Goal: Task Accomplishment & Management: Manage account settings

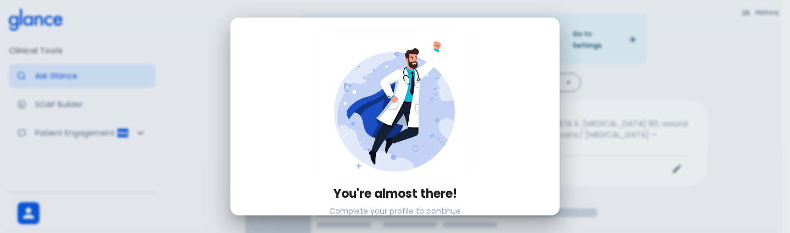
scroll to position [191, 0]
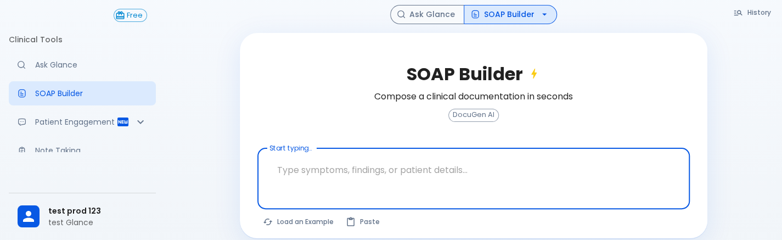
scroll to position [115, 0]
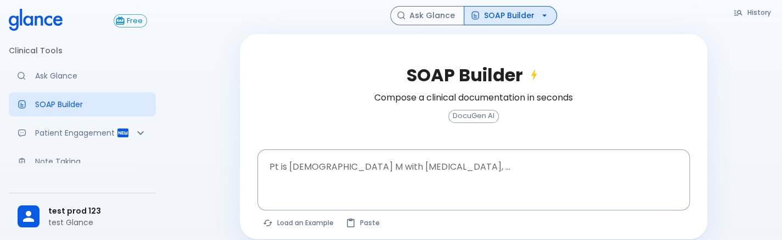
click at [189, 130] on div "Complete your profile Please complete your account setup to access all features…" at bounding box center [473, 68] width 617 height 367
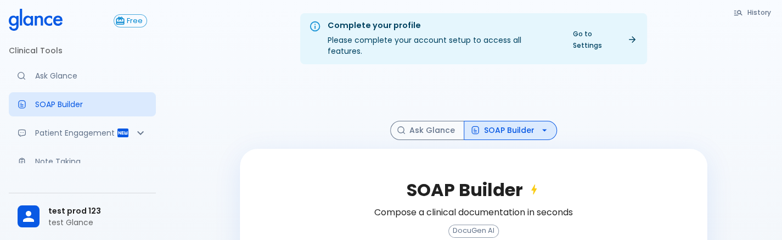
scroll to position [116, 0]
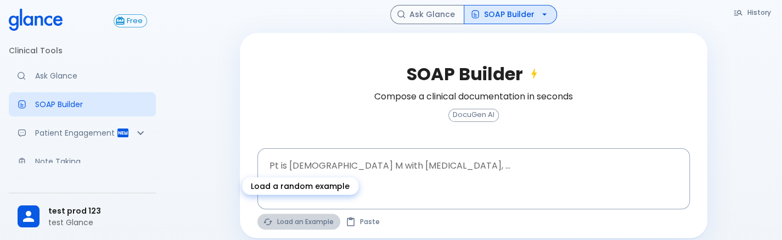
click at [313, 214] on button "Load an Example" at bounding box center [298, 222] width 83 height 16
type textarea "45F with DM2, right foot ulcer, fever, WBC 14K, ESR 80, wound purulent, XR neg …"
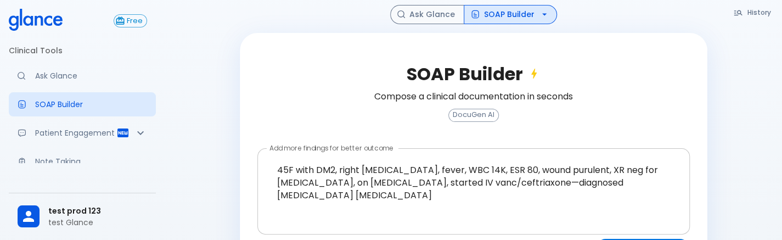
scroll to position [145, 0]
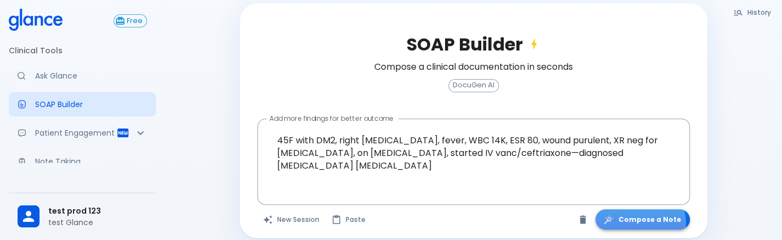
click at [644, 212] on button "Compose a Note" at bounding box center [643, 219] width 94 height 20
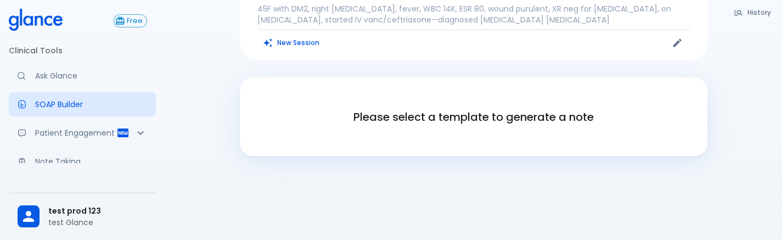
scroll to position [0, 0]
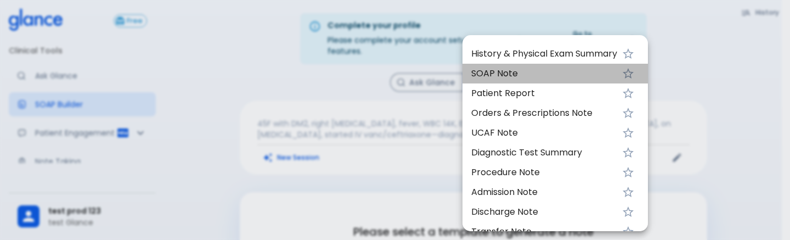
click at [519, 66] on li "SOAP Note" at bounding box center [556, 74] width 186 height 20
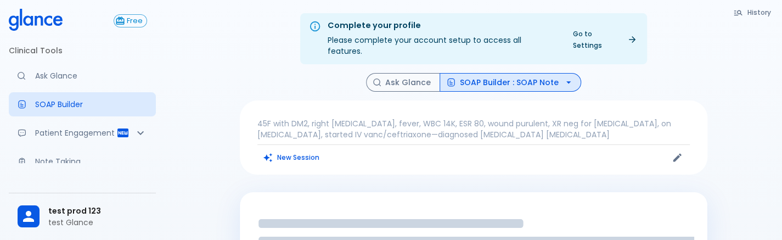
scroll to position [203, 0]
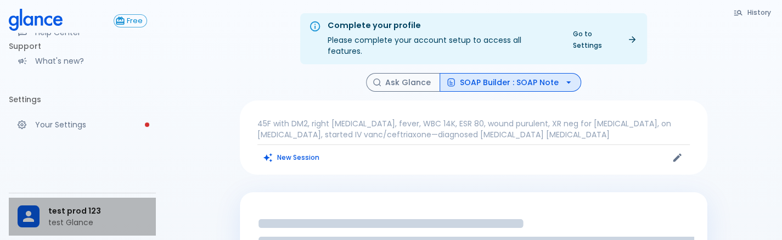
click at [78, 206] on span "test prod 123" at bounding box center [97, 211] width 99 height 12
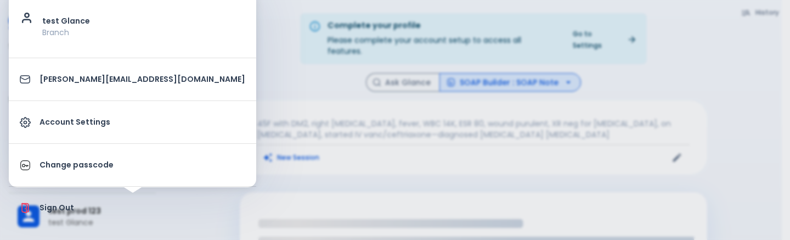
click at [104, 105] on link "Account Settings" at bounding box center [133, 121] width 248 height 33
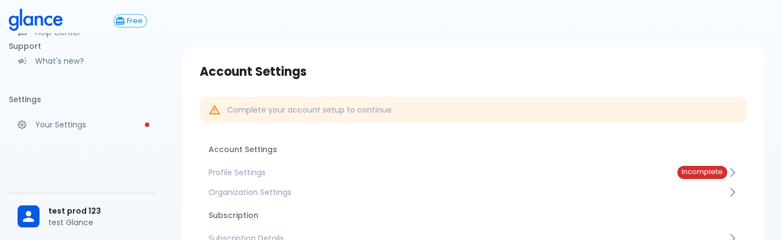
scroll to position [1, 0]
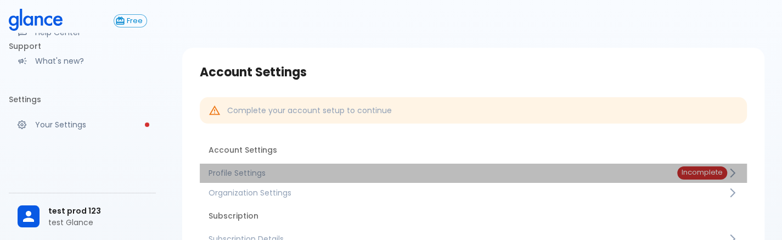
click at [345, 175] on span "Profile Settings" at bounding box center [434, 172] width 451 height 11
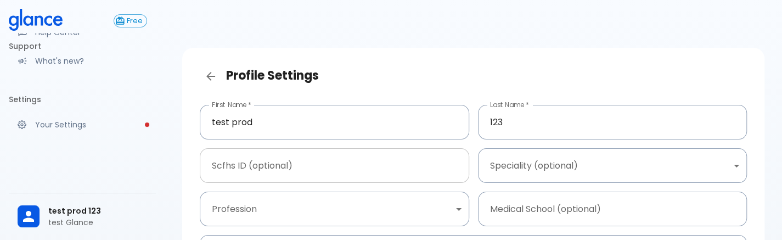
scroll to position [197, 0]
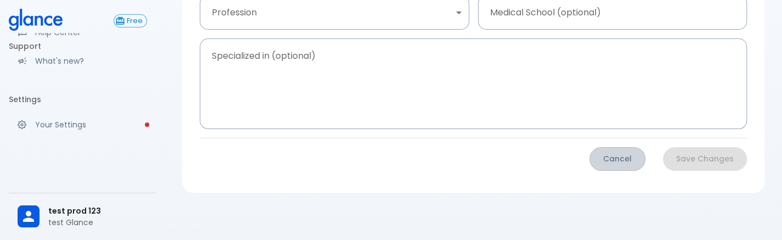
click at [622, 159] on button "Cancel" at bounding box center [617, 159] width 56 height 24
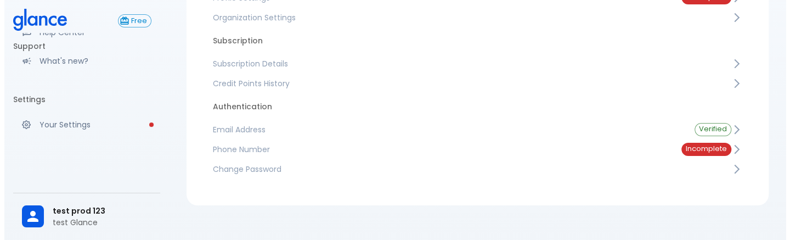
scroll to position [189, 0]
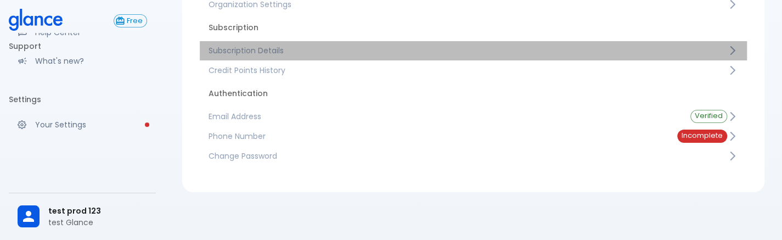
click at [278, 53] on span "Subscription Details" at bounding box center [468, 50] width 519 height 11
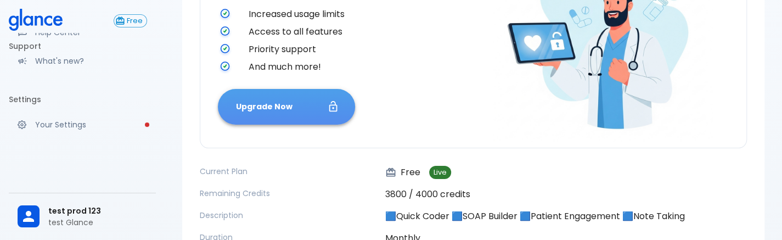
click at [288, 106] on button "Upgrade Now" at bounding box center [286, 107] width 137 height 36
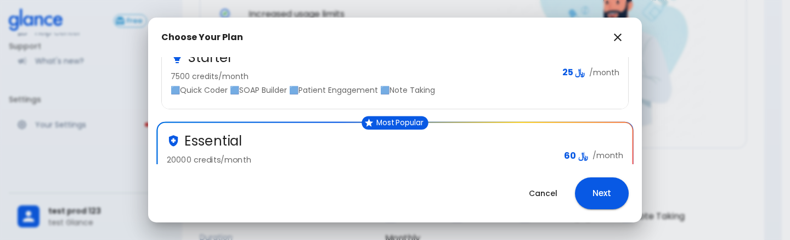
scroll to position [197, 0]
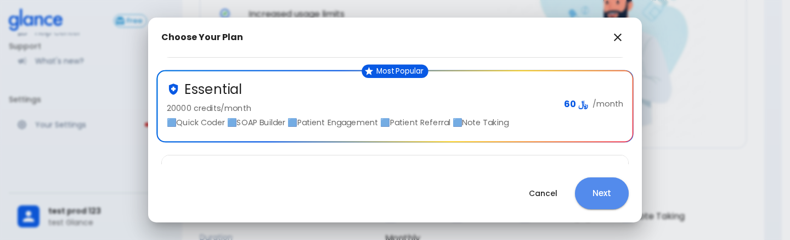
click at [614, 193] on button "Next" at bounding box center [602, 193] width 54 height 32
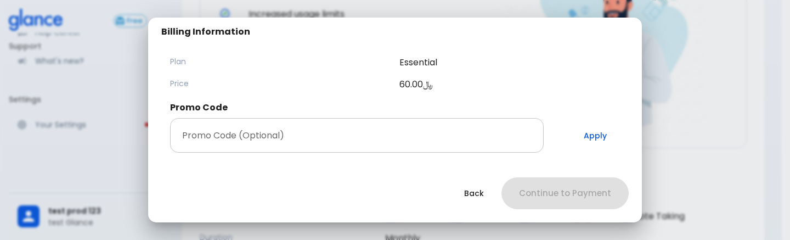
scroll to position [1, 0]
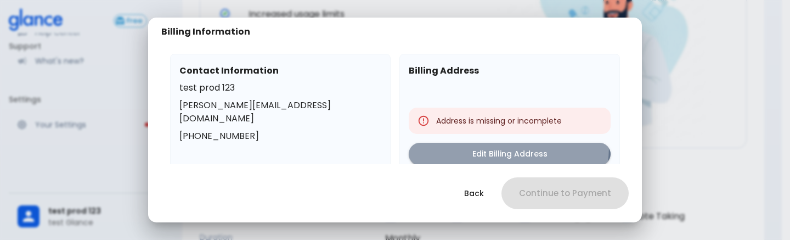
click at [502, 147] on button "Edit Billing Address" at bounding box center [510, 154] width 202 height 23
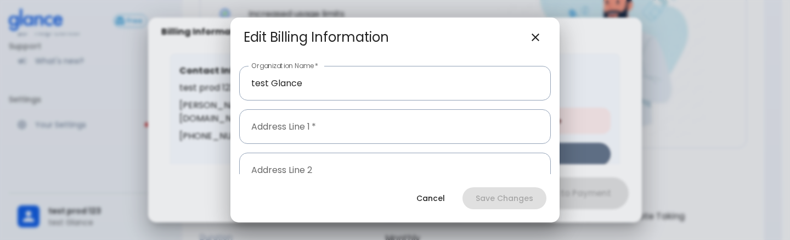
scroll to position [14, 0]
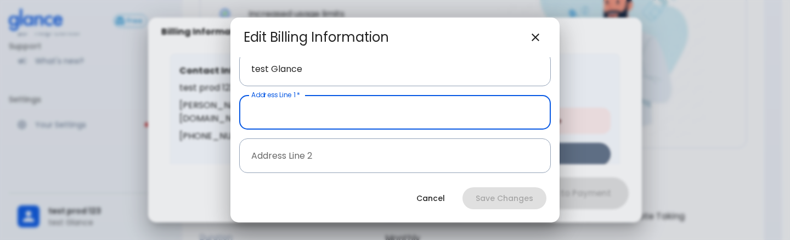
click at [326, 105] on input "Address Line 1   *" at bounding box center [395, 112] width 312 height 35
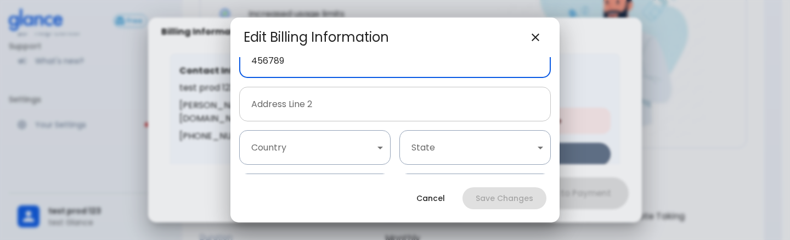
type input "456789"
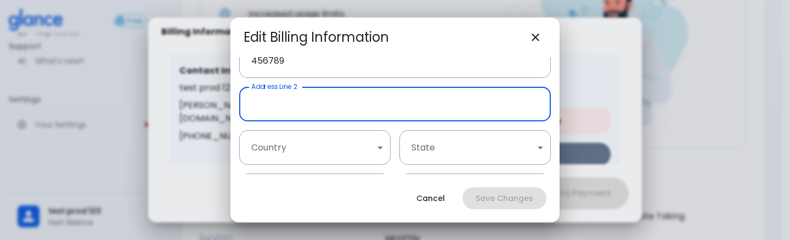
click at [320, 111] on input "Address Line 2" at bounding box center [395, 104] width 312 height 35
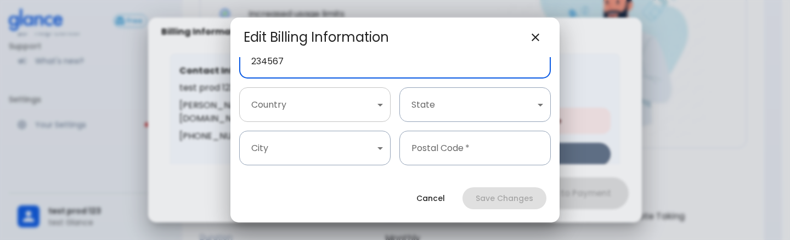
type input "234567"
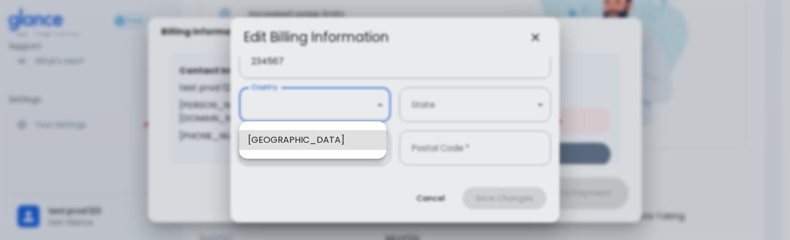
click at [330, 103] on body "↧ pull to refresh ↧ Free Clinical Tools Ask Glance SOAP Builder Patient Engagem…" at bounding box center [395, 85] width 790 height 548
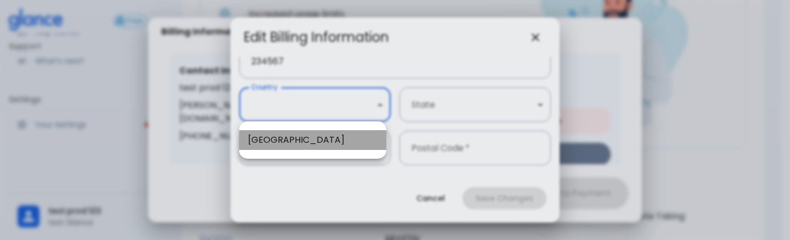
click at [309, 141] on li "Saudi Arabia" at bounding box center [312, 140] width 147 height 20
type input "1"
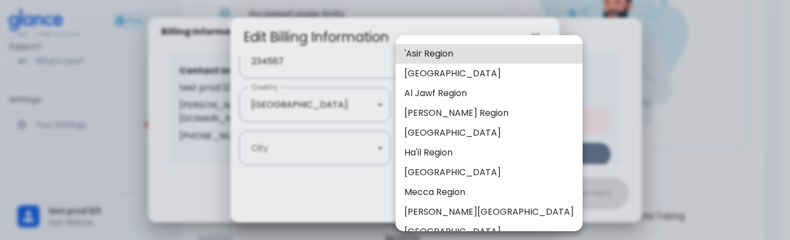
click at [448, 103] on body "↧ pull to refresh ↧ Free Clinical Tools Ask Glance SOAP Builder Patient Engagem…" at bounding box center [395, 85] width 790 height 548
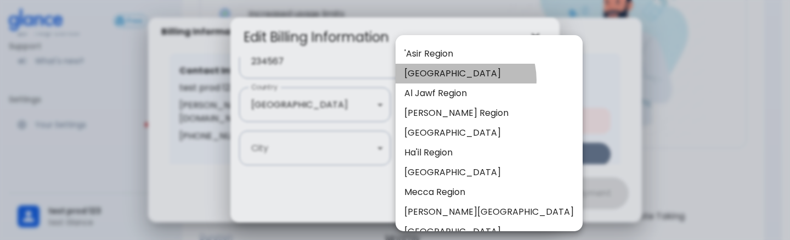
click at [464, 80] on li "Al Bahah Region" at bounding box center [489, 74] width 187 height 20
type input "13"
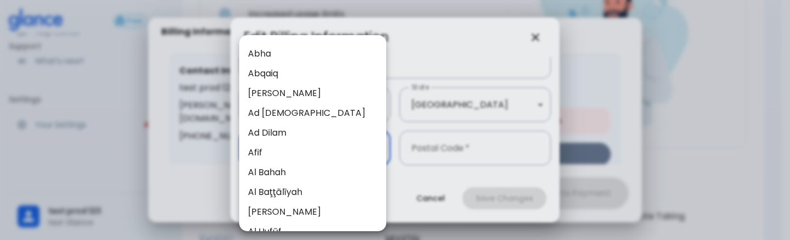
click at [276, 157] on body "↧ pull to refresh ↧ Free Clinical Tools Ask Glance SOAP Builder Patient Engagem…" at bounding box center [395, 85] width 790 height 548
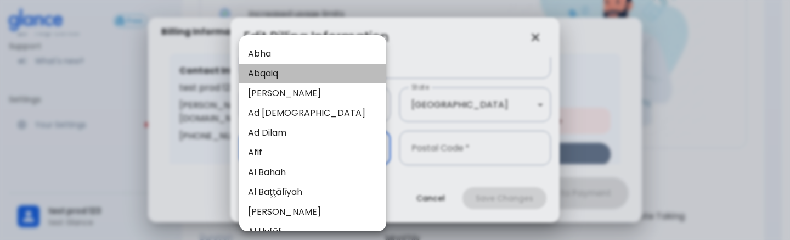
click at [331, 78] on li "Abqaiq" at bounding box center [312, 74] width 147 height 20
type input "29"
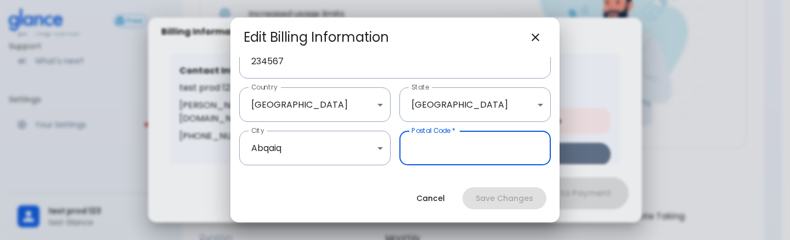
click at [502, 150] on input "Postal Code   *" at bounding box center [475, 148] width 151 height 35
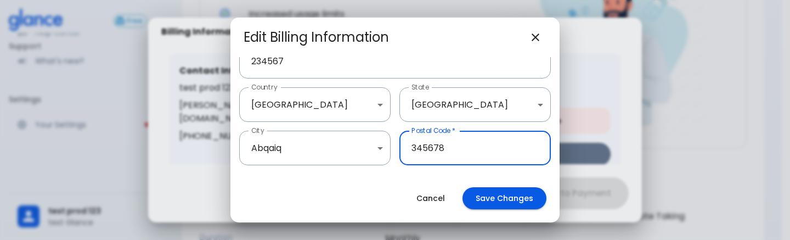
type input "345678"
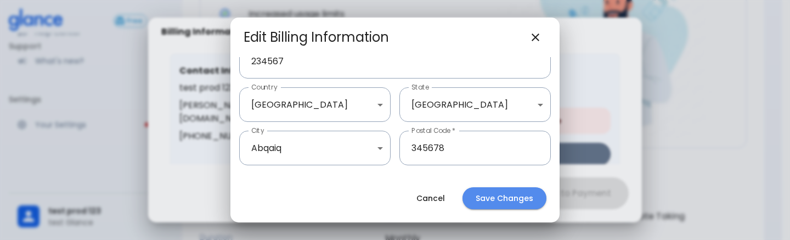
click at [525, 192] on button "Save Changes" at bounding box center [505, 198] width 84 height 23
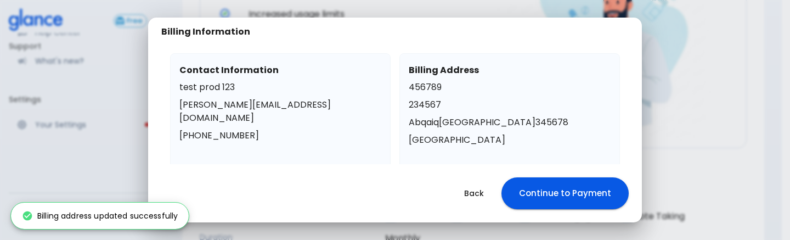
scroll to position [168, 0]
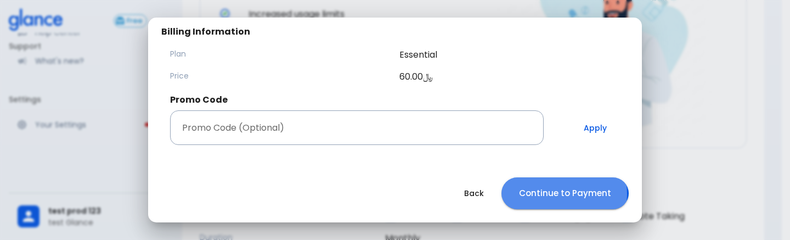
click at [566, 194] on button "Continue to Payment" at bounding box center [565, 193] width 127 height 32
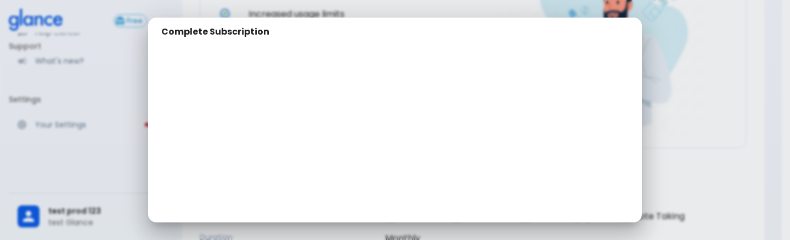
scroll to position [211, 0]
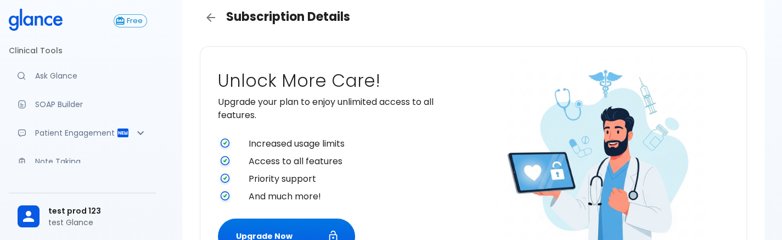
scroll to position [59, 0]
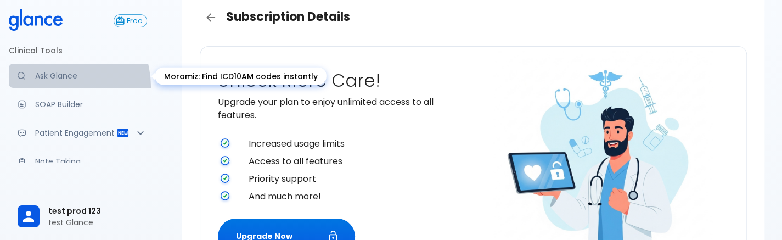
click at [55, 87] on link "Ask Glance" at bounding box center [82, 76] width 147 height 24
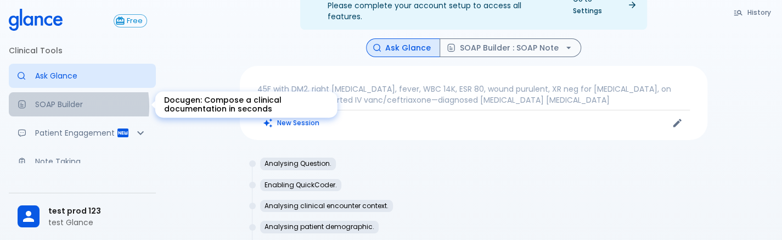
click at [57, 106] on p "SOAP Builder" at bounding box center [91, 104] width 112 height 11
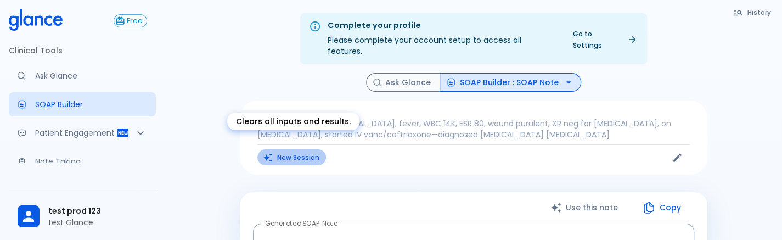
click at [293, 149] on button "New Session" at bounding box center [291, 157] width 69 height 16
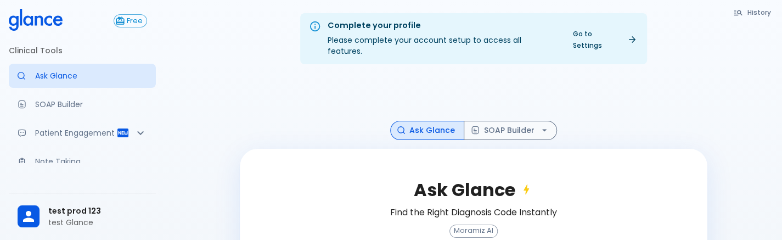
scroll to position [116, 0]
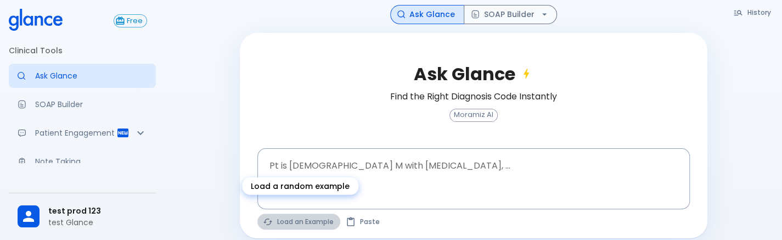
click at [318, 214] on button "Load an Example" at bounding box center [298, 222] width 83 height 16
type textarea "30F, weight loss, palpitations, heat intolerance, HR 121, goiter, TSH undetecta…"
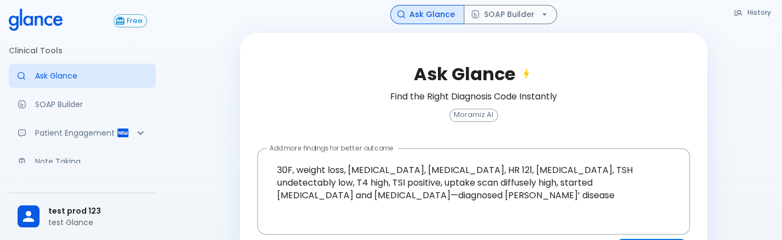
scroll to position [145, 0]
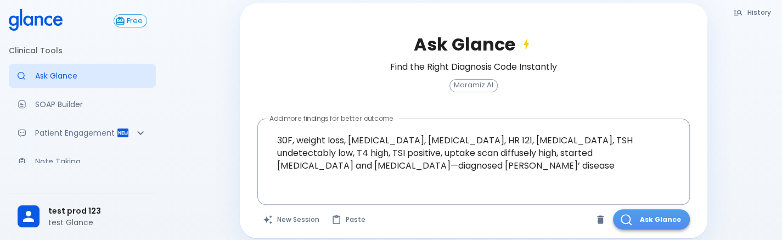
click at [654, 209] on button "Ask Glance" at bounding box center [651, 219] width 77 height 20
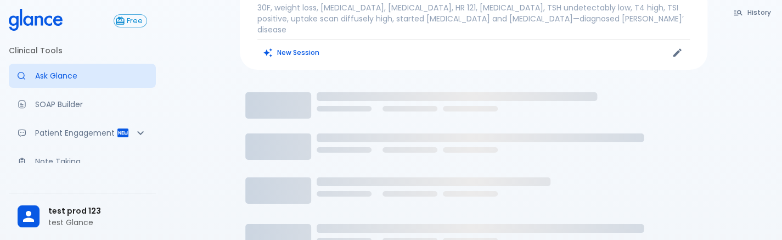
scroll to position [115, 0]
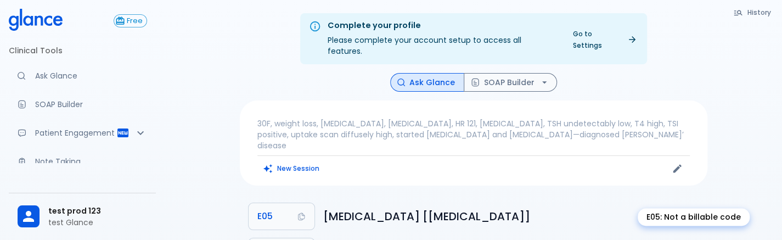
click at [693, 212] on icon "E05: Not a billable code" at bounding box center [692, 216] width 10 height 9
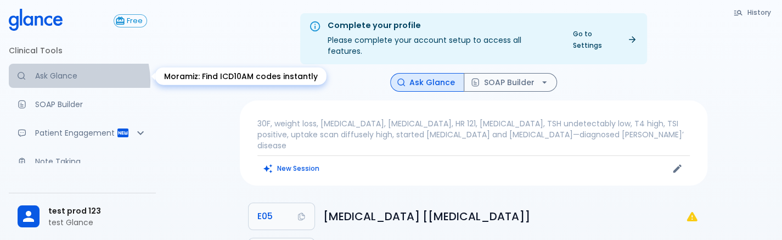
click at [69, 81] on p "Ask Glance" at bounding box center [91, 75] width 112 height 11
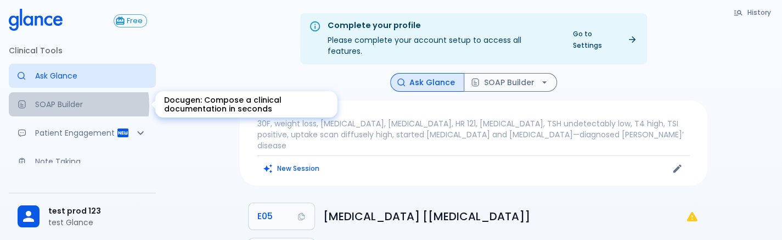
click at [75, 105] on p "SOAP Builder" at bounding box center [91, 104] width 112 height 11
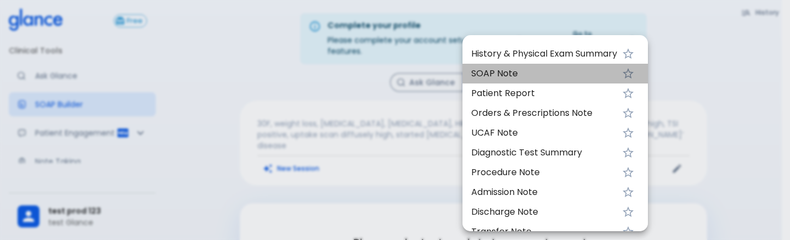
click at [502, 69] on span "SOAP Note" at bounding box center [544, 73] width 146 height 13
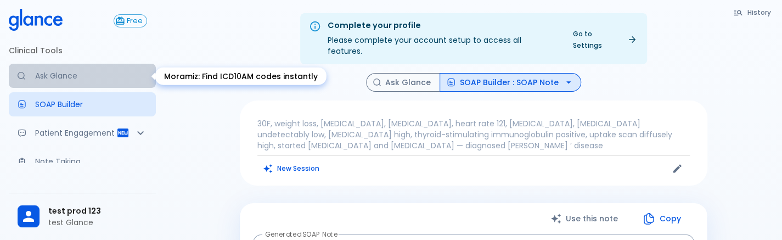
click at [106, 85] on link "Ask Glance" at bounding box center [82, 76] width 147 height 24
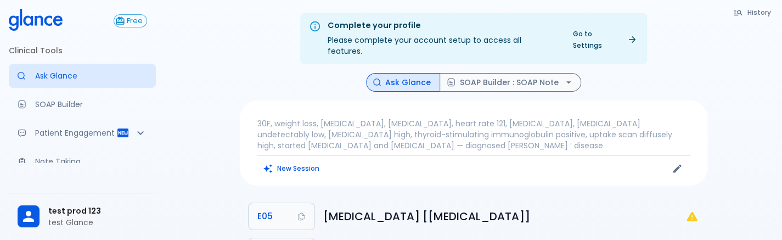
scroll to position [170, 0]
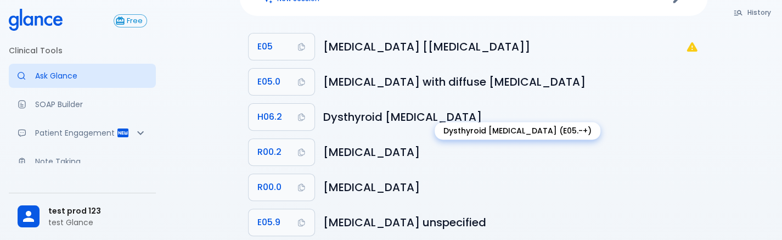
click at [362, 108] on h6 "Dysthyroid exophthalmos" at bounding box center [510, 117] width 375 height 18
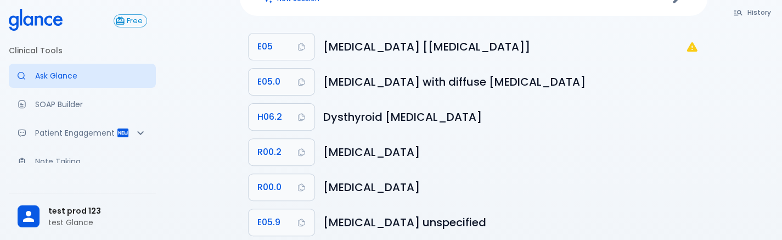
scroll to position [0, 0]
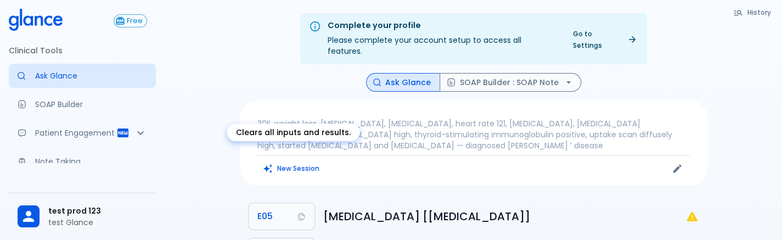
click at [277, 160] on button "New Session" at bounding box center [291, 168] width 69 height 16
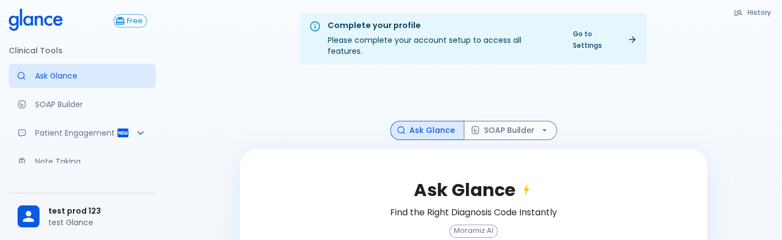
scroll to position [116, 0]
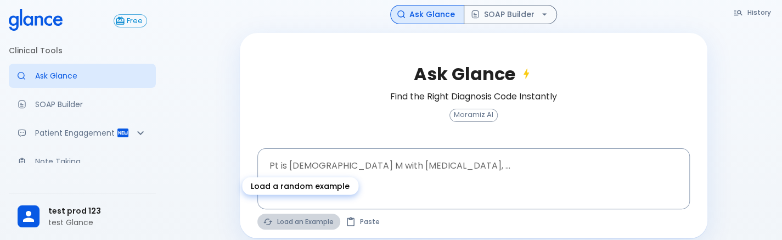
click at [279, 214] on button "Load an Example" at bounding box center [298, 222] width 83 height 16
type textarea "45F with DM2, right foot ulcer, fever, WBC 14K, ESR 80, wound purulent, XR neg …"
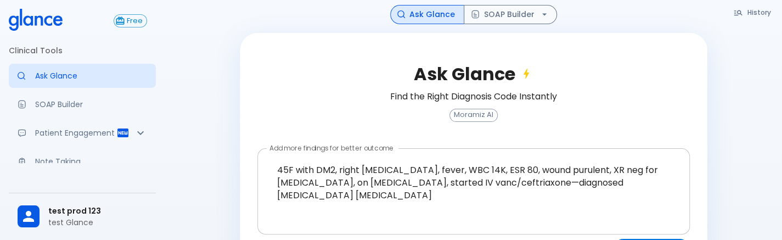
scroll to position [145, 0]
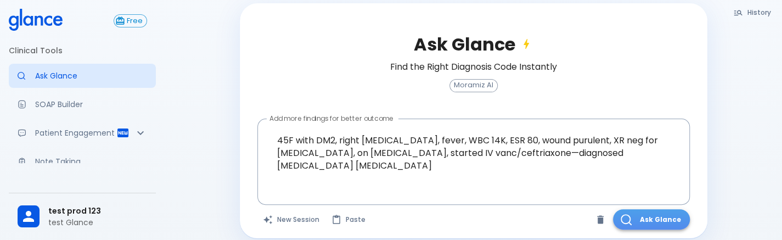
click at [616, 212] on button "Ask Glance" at bounding box center [651, 219] width 77 height 20
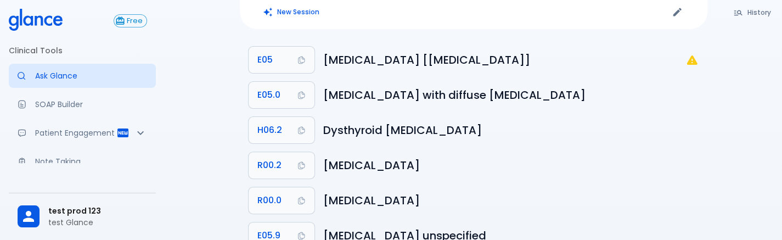
scroll to position [90, 0]
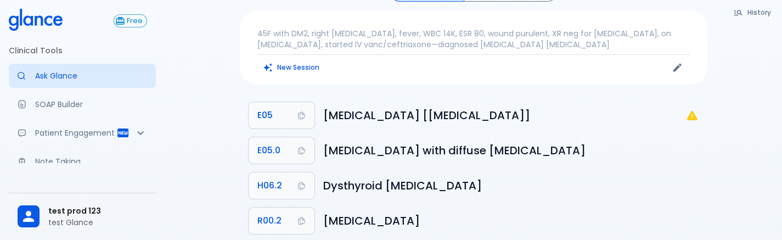
click at [311, 63] on div "New Session" at bounding box center [365, 67] width 216 height 16
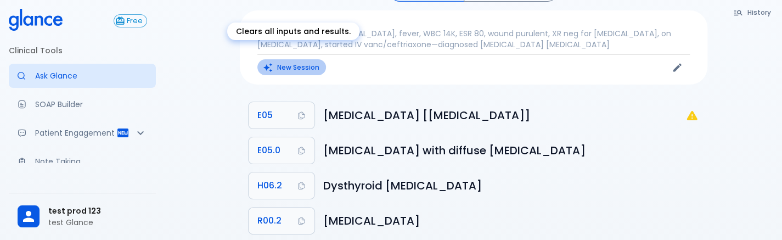
click at [284, 59] on button "New Session" at bounding box center [291, 67] width 69 height 16
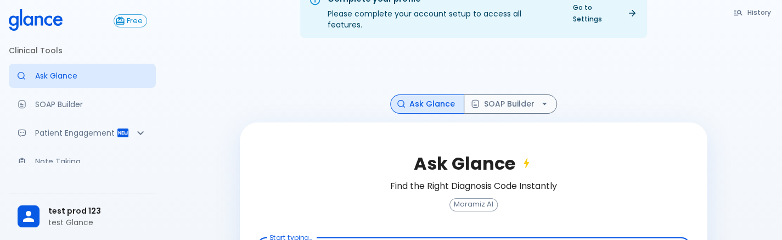
scroll to position [116, 0]
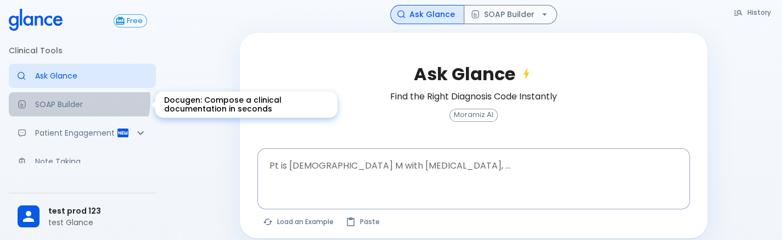
click at [69, 99] on p "SOAP Builder" at bounding box center [91, 104] width 112 height 11
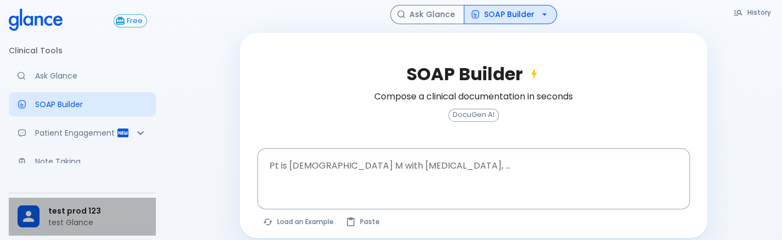
click at [82, 217] on p "test Glance" at bounding box center [97, 222] width 99 height 11
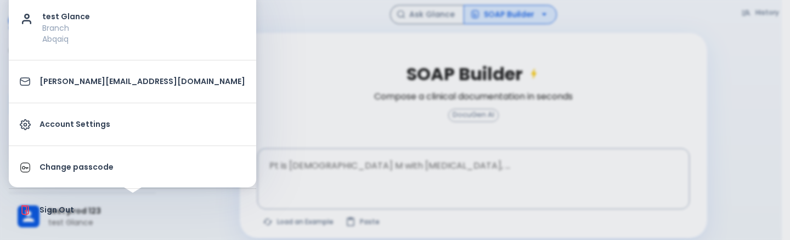
click at [223, 117] on div at bounding box center [395, 120] width 790 height 240
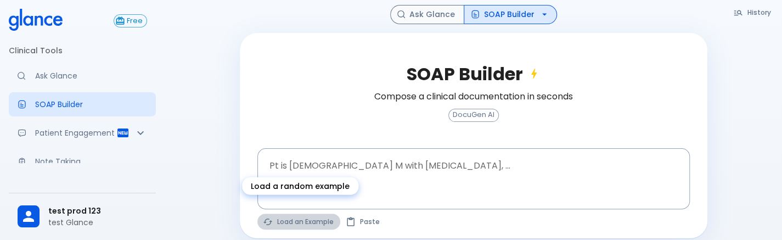
click at [291, 214] on button "Load an Example" at bounding box center [298, 222] width 83 height 16
type textarea "30F, weight loss, palpitations, heat intolerance, HR 121, goiter, TSH undetecta…"
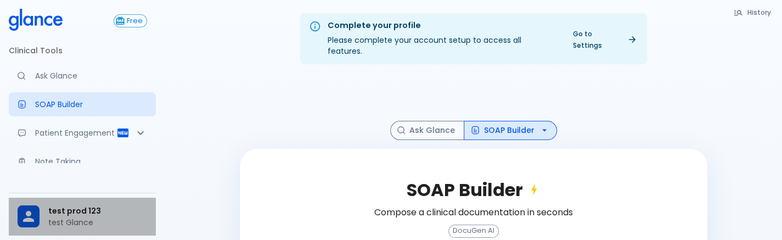
click at [44, 212] on div at bounding box center [33, 216] width 31 height 22
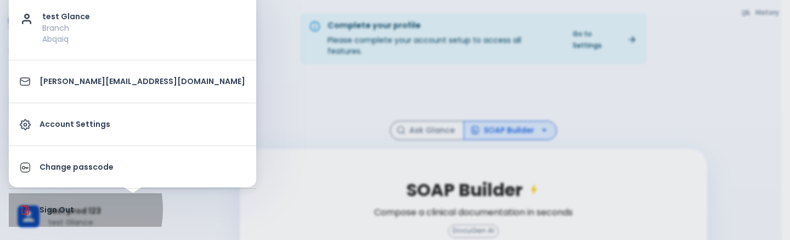
click at [56, 209] on p "Sign Out" at bounding box center [143, 210] width 206 height 12
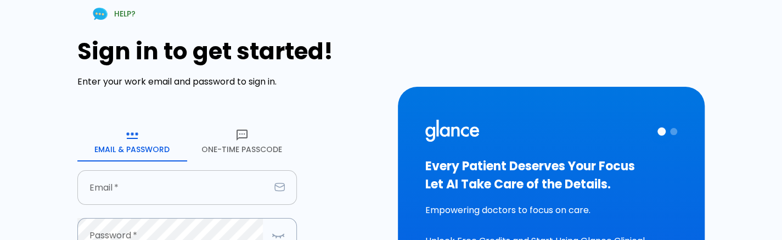
type input "deepashree+123@groa.care"
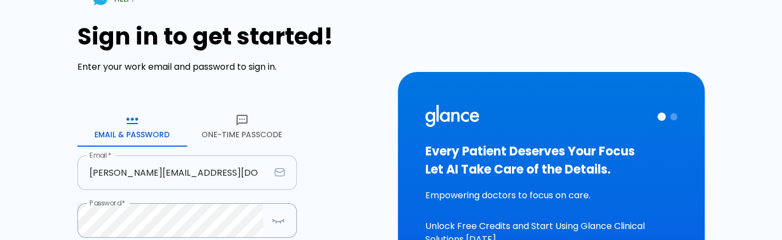
scroll to position [15, 0]
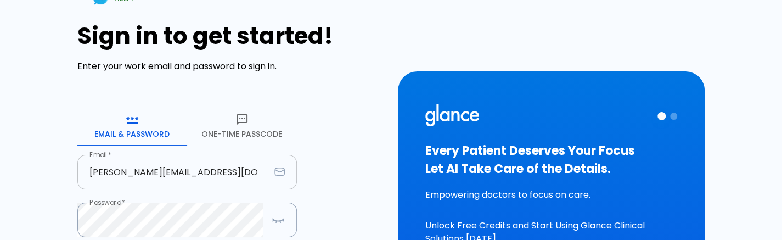
click at [234, 171] on input "deepashree+123@groa.care" at bounding box center [173, 172] width 193 height 35
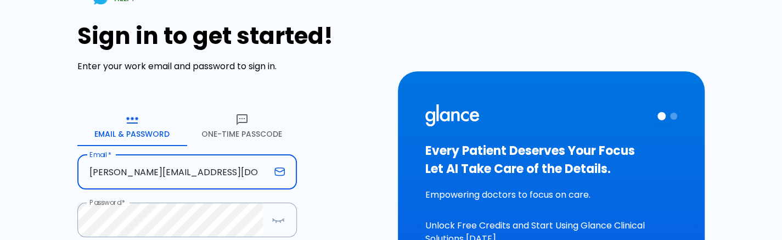
scroll to position [206, 0]
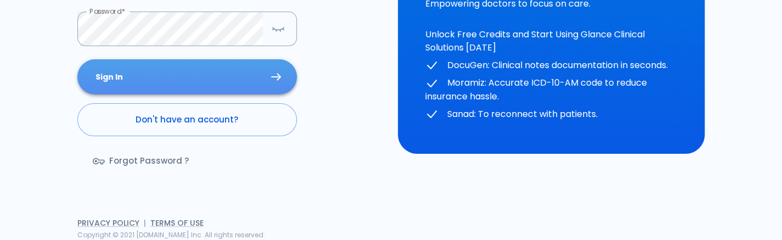
click at [264, 81] on button "Sign In" at bounding box center [187, 77] width 220 height 36
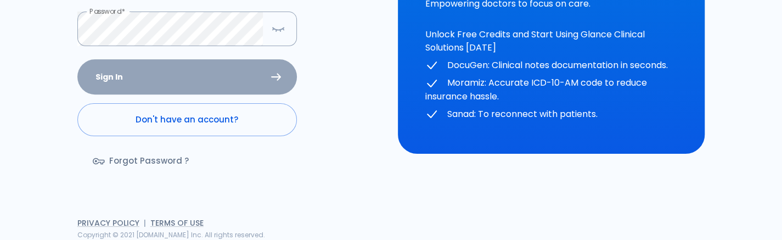
scroll to position [116, 0]
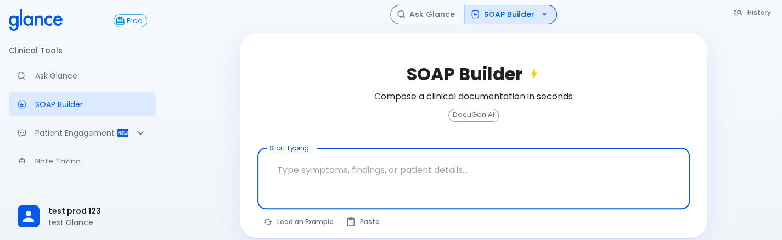
click at [352, 173] on textarea "Start typing..." at bounding box center [473, 170] width 417 height 35
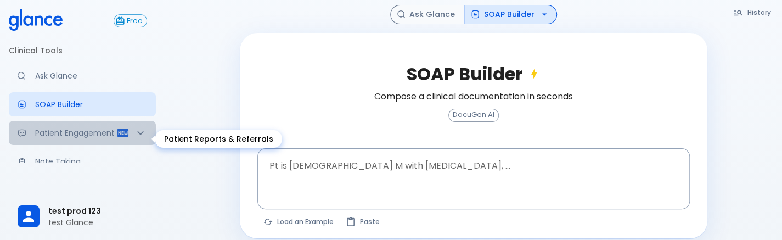
click at [102, 138] on p "Patient Engagement" at bounding box center [75, 132] width 81 height 11
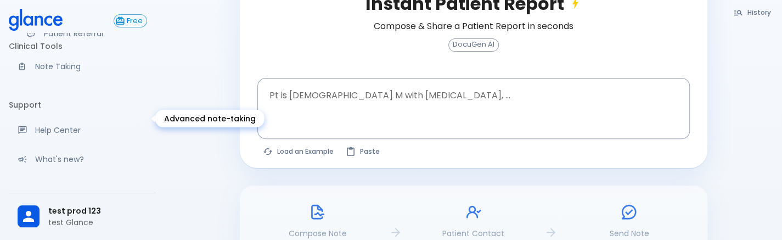
scroll to position [119, 0]
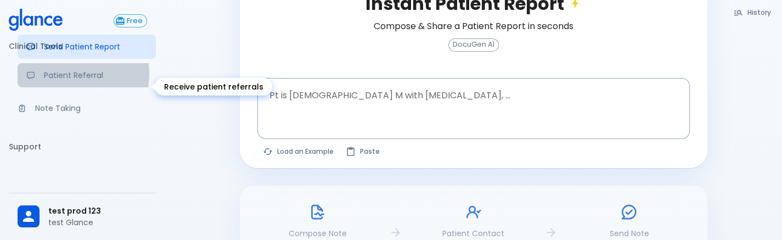
click at [72, 81] on p "Patient Referral" at bounding box center [95, 75] width 103 height 11
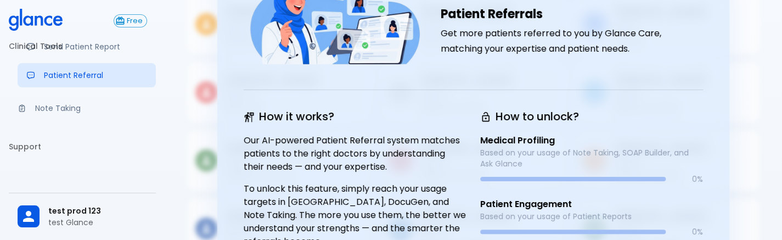
click at [105, 59] on li "Clinical Tools" at bounding box center [82, 46] width 147 height 26
click at [103, 54] on li "Clinical Tools" at bounding box center [82, 46] width 147 height 26
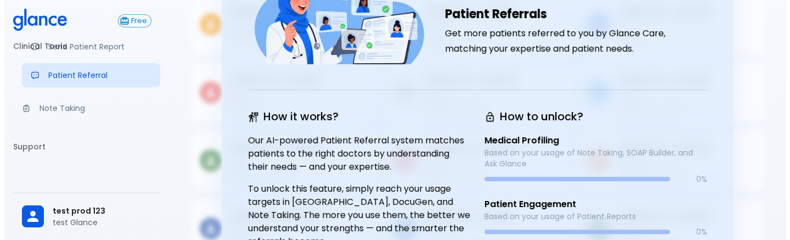
scroll to position [82, 0]
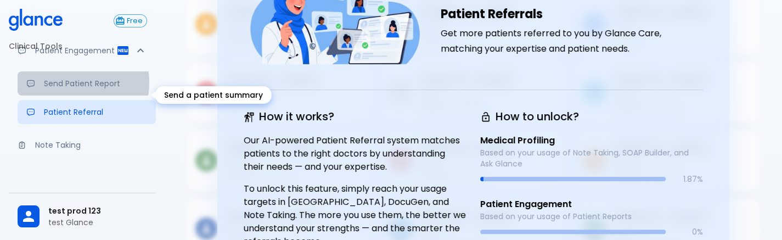
click at [69, 89] on p "Send Patient Report" at bounding box center [95, 83] width 103 height 11
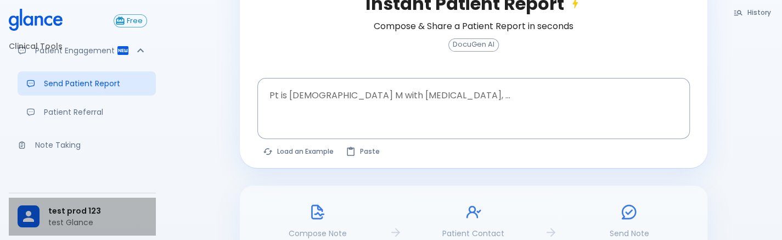
click at [105, 201] on div "test prod 123 test Glance" at bounding box center [82, 217] width 147 height 38
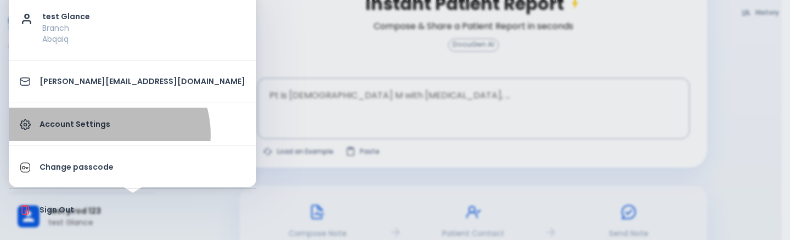
click at [108, 134] on link "Account Settings" at bounding box center [133, 124] width 248 height 33
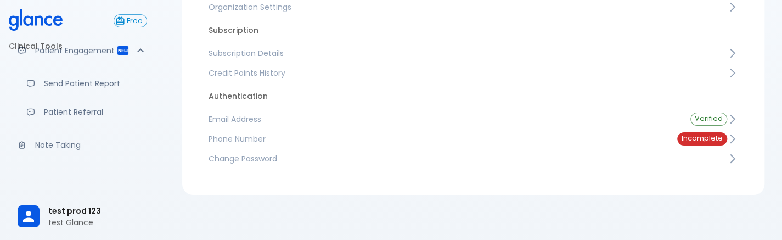
click at [365, 48] on span "Subscription Details" at bounding box center [468, 53] width 519 height 11
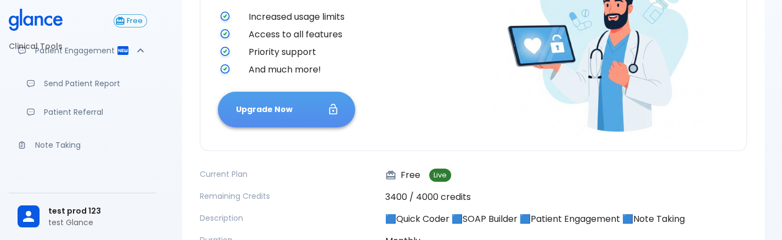
click at [312, 119] on button "Upgrade Now" at bounding box center [286, 110] width 137 height 36
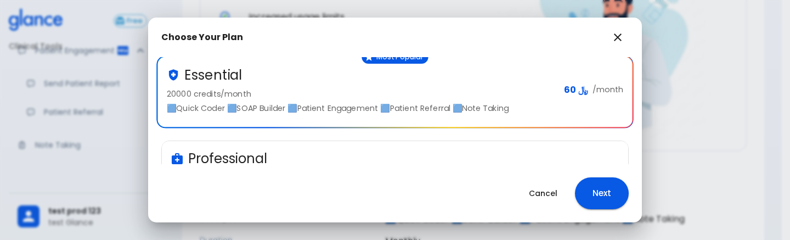
scroll to position [216, 0]
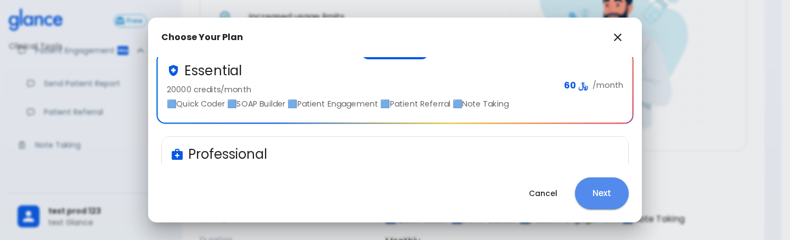
click at [581, 187] on button "Next" at bounding box center [602, 193] width 54 height 32
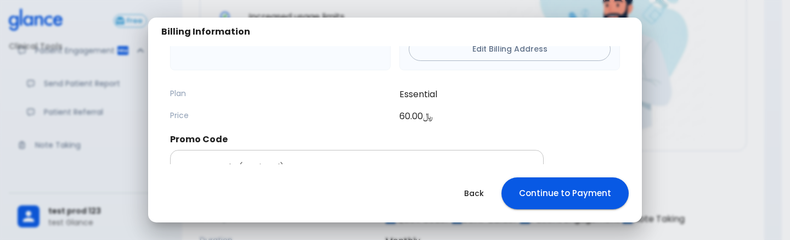
scroll to position [168, 0]
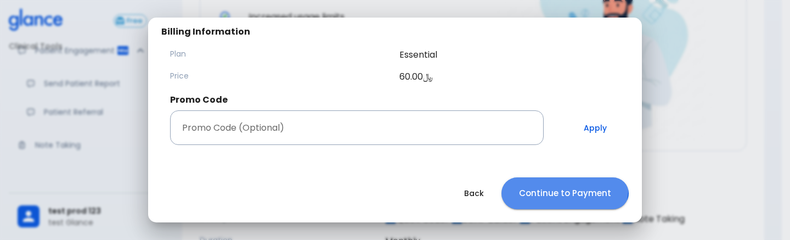
click at [533, 183] on button "Continue to Payment" at bounding box center [565, 193] width 127 height 32
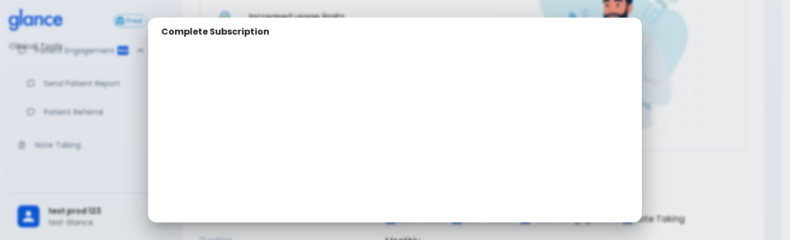
scroll to position [129, 0]
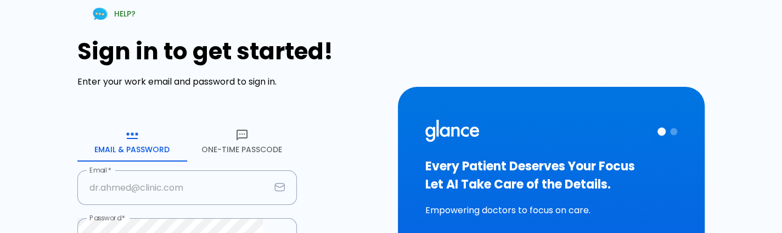
scroll to position [214, 0]
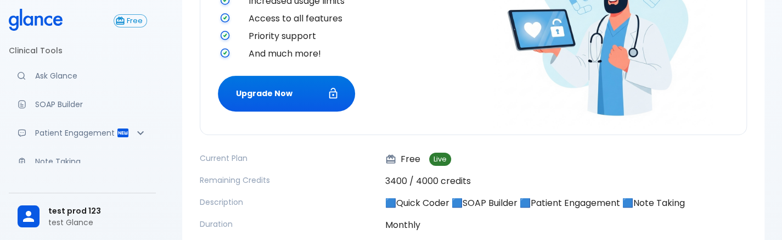
scroll to position [307, 0]
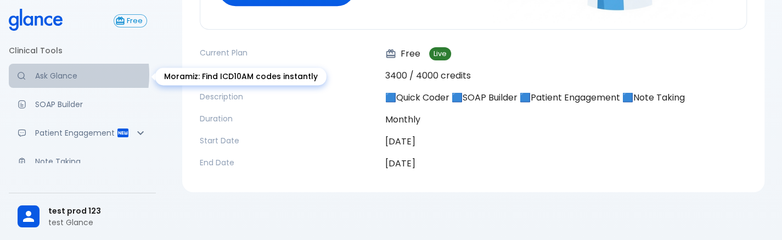
click at [45, 74] on p "Ask Glance" at bounding box center [91, 75] width 112 height 11
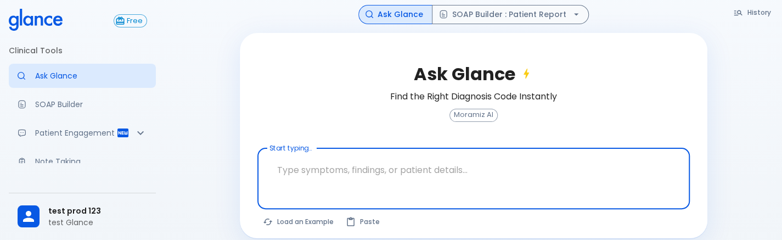
scroll to position [203, 0]
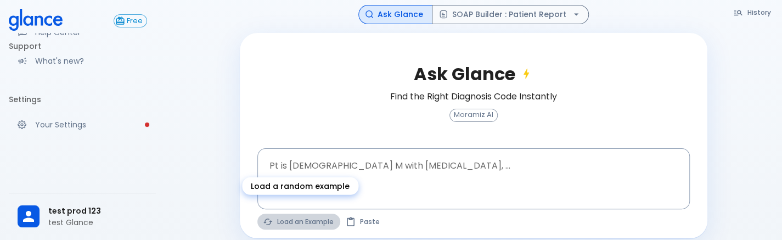
click at [292, 214] on button "Load an Example" at bounding box center [298, 222] width 83 height 16
type textarea "62M, HTN, acute tearing chest pain to back, BP 170/95, asymmetric pulses, CT an…"
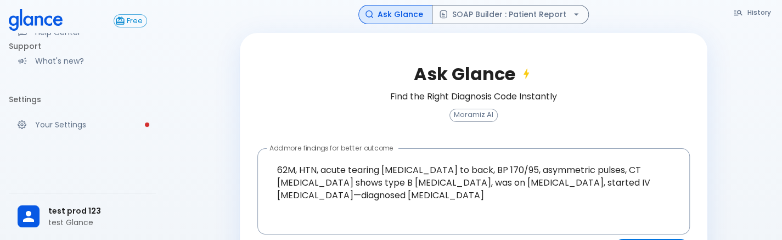
scroll to position [145, 0]
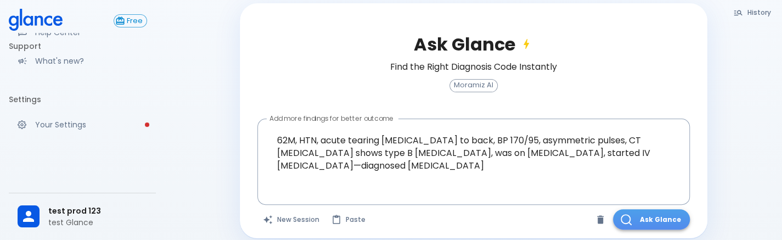
click at [639, 209] on button "Ask Glance" at bounding box center [651, 219] width 77 height 20
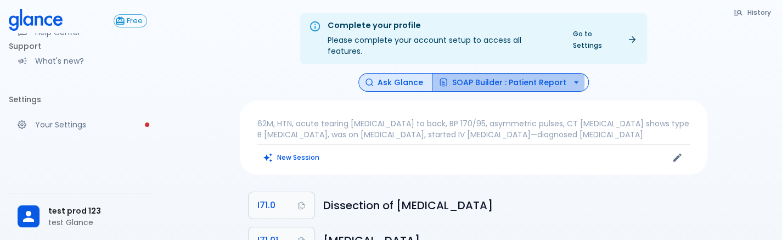
click at [480, 73] on button "SOAP Builder : Patient Report" at bounding box center [510, 82] width 157 height 19
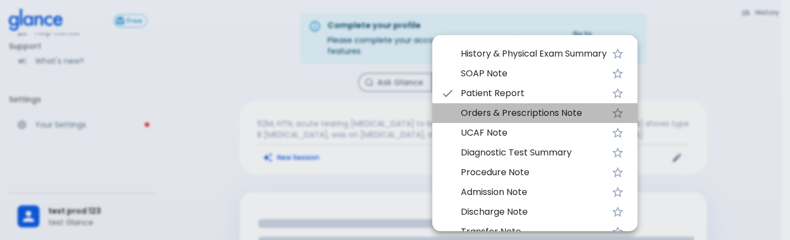
click at [469, 121] on li "Orders & Prescriptions Note" at bounding box center [535, 113] width 205 height 20
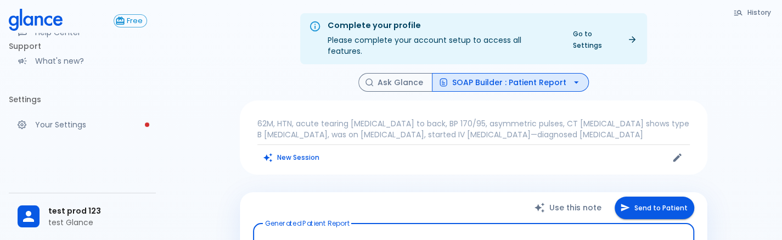
scroll to position [4, 0]
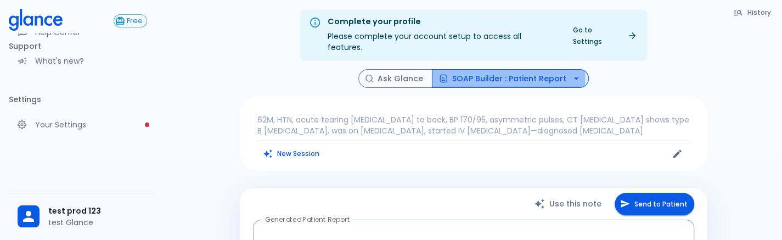
click at [496, 69] on button "SOAP Builder : Patient Report" at bounding box center [510, 78] width 157 height 19
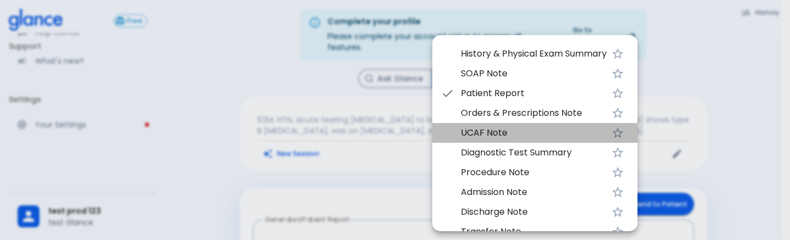
click at [484, 130] on span "UCAF Note" at bounding box center [534, 132] width 146 height 13
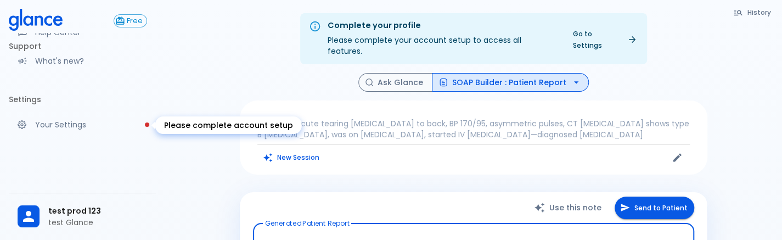
click at [50, 126] on p "Your Settings" at bounding box center [91, 124] width 112 height 11
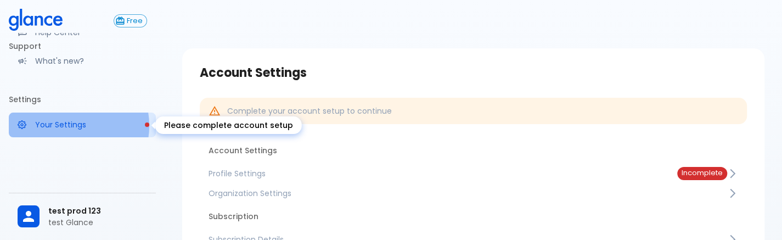
click at [73, 126] on p "Your Settings" at bounding box center [91, 124] width 112 height 11
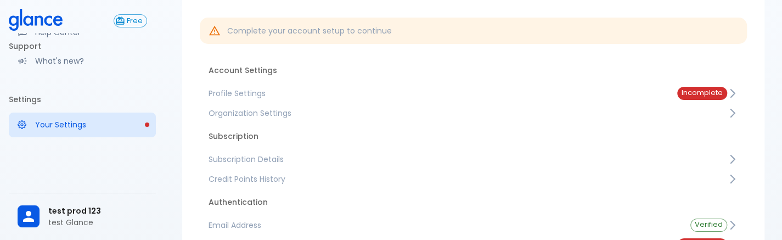
scroll to position [189, 0]
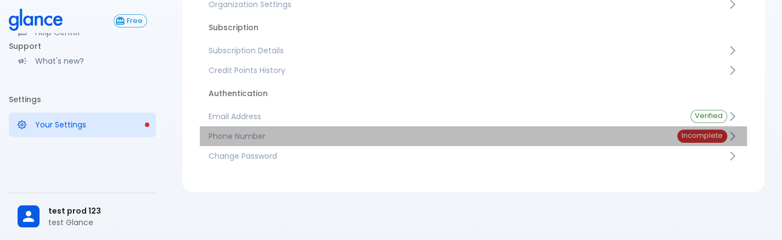
click at [249, 136] on span "Phone Number" at bounding box center [434, 136] width 451 height 11
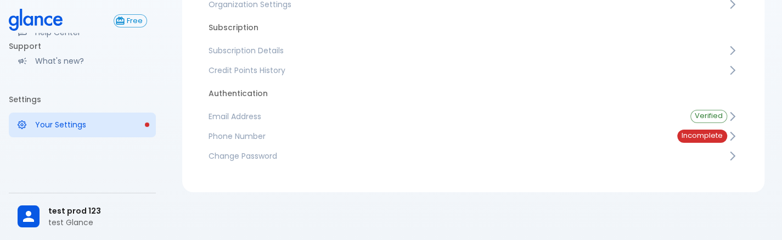
scroll to position [26, 0]
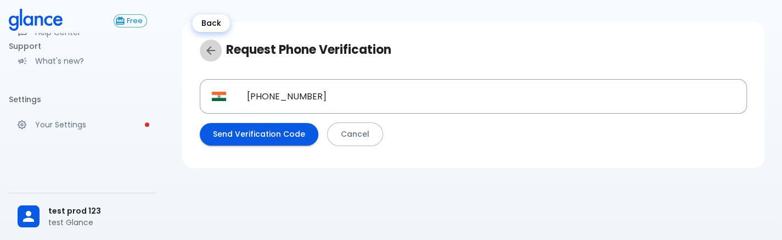
click at [215, 49] on icon "Back" at bounding box center [210, 50] width 13 height 13
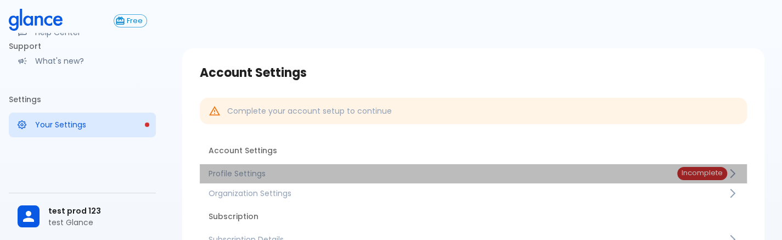
click at [222, 175] on span "Profile Settings" at bounding box center [434, 173] width 451 height 11
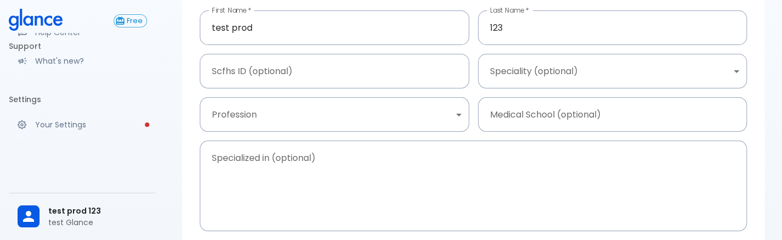
scroll to position [97, 0]
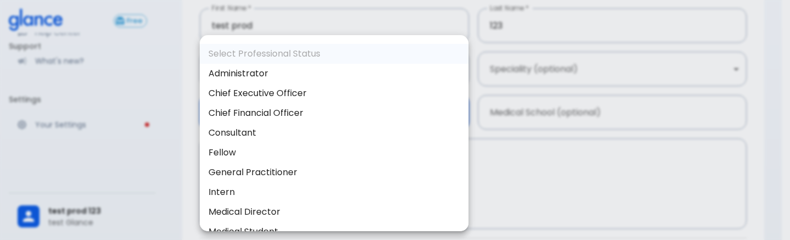
click at [271, 114] on body "↧ pull to refresh ↧ Free Clinical Tools Ask Glance SOAP Builder Patient Engagem…" at bounding box center [395, 122] width 790 height 438
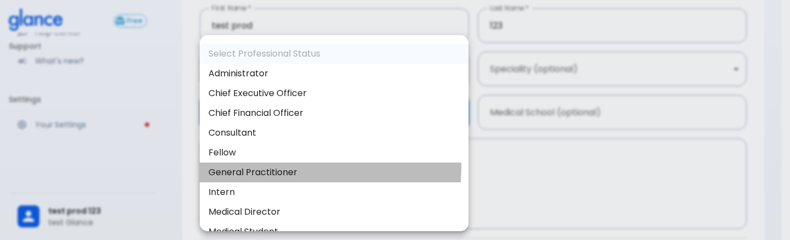
click at [274, 166] on li "General Practitioner" at bounding box center [334, 172] width 269 height 20
type input "general_practitioner"
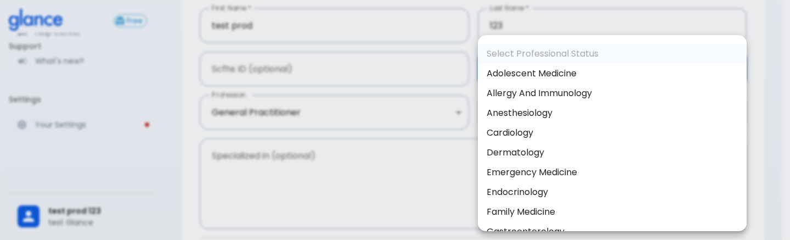
click at [555, 70] on body "↧ pull to refresh ↧ Free Clinical Tools Ask Glance SOAP Builder Patient Engagem…" at bounding box center [395, 122] width 790 height 438
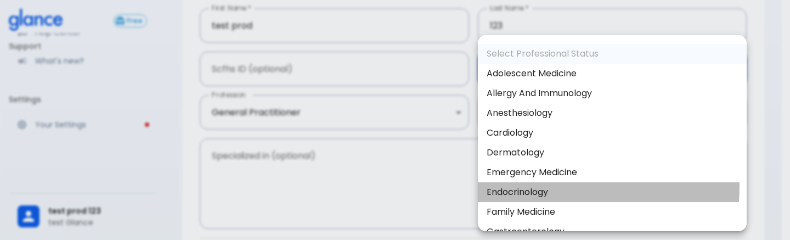
click at [561, 187] on li "Endocrinology" at bounding box center [612, 192] width 269 height 20
type input "Endocrinology"
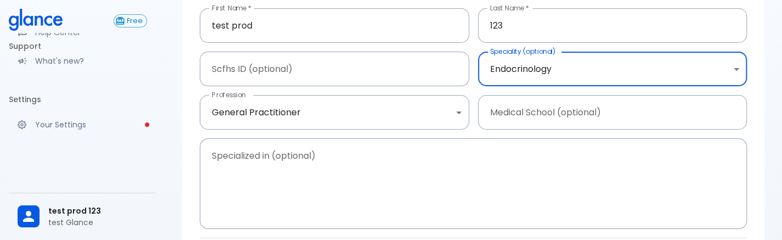
scroll to position [197, 0]
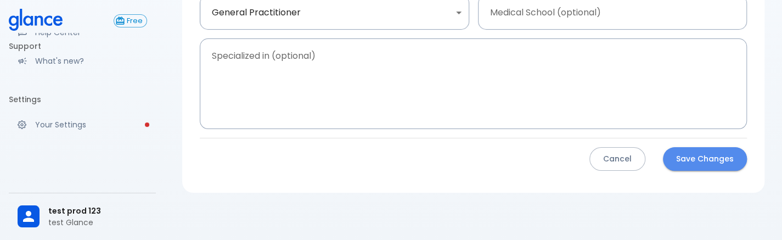
click at [701, 166] on button "Save Changes" at bounding box center [705, 159] width 84 height 24
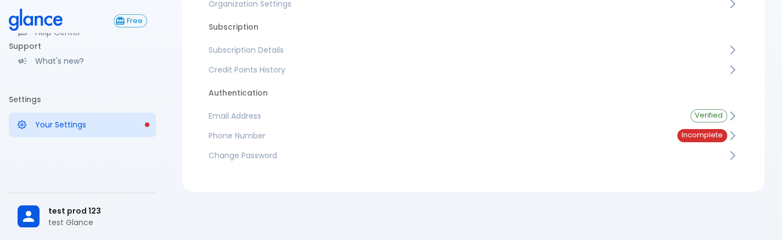
scroll to position [189, 0]
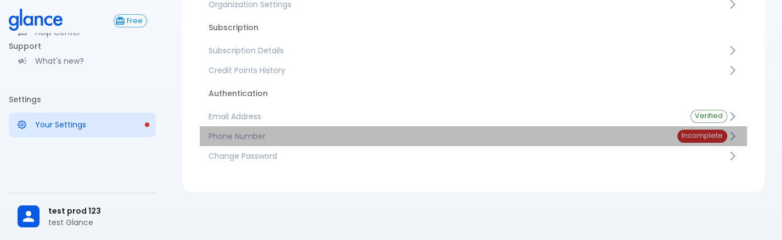
click at [418, 135] on span "Phone Number" at bounding box center [434, 136] width 451 height 11
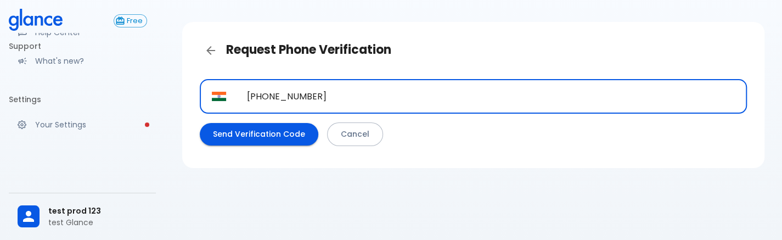
click at [338, 84] on input "+91 99455 44339" at bounding box center [491, 96] width 512 height 35
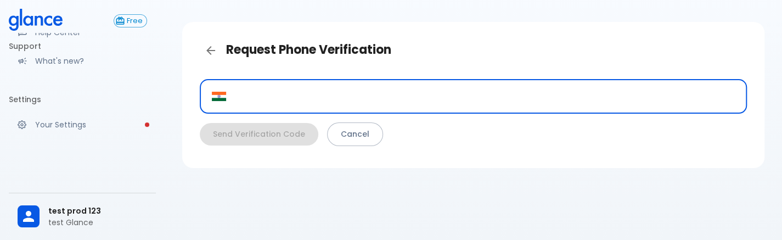
paste input "+1 912 875 2906"
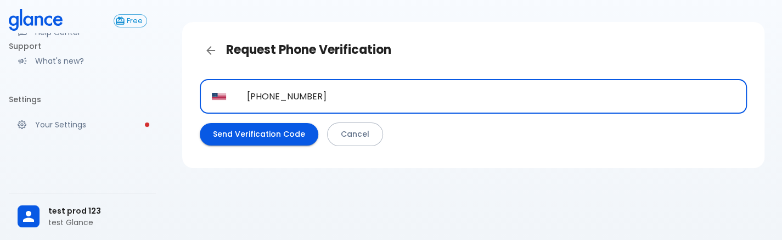
type input "+1 912 875 2906"
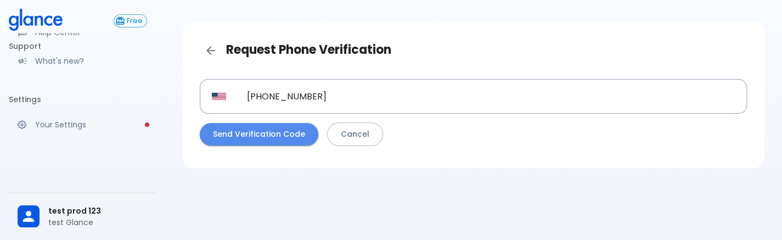
click at [271, 128] on button "Send Verification Code" at bounding box center [259, 134] width 119 height 23
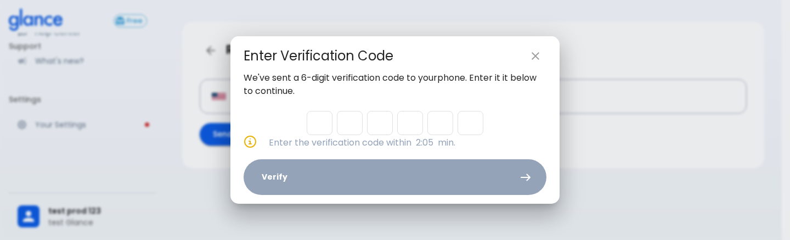
type input "1"
click at [536, 59] on icon "close" at bounding box center [535, 55] width 13 height 13
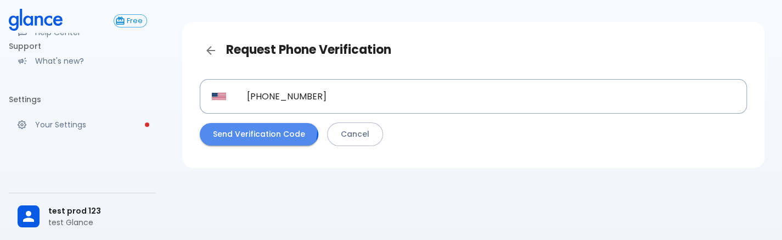
click at [242, 128] on button "Send Verification Code" at bounding box center [259, 134] width 119 height 23
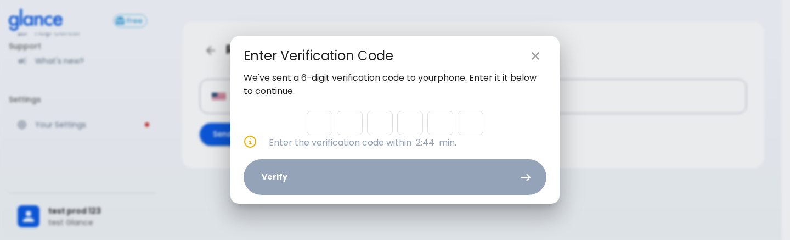
type input "9"
type input "8"
type input "3"
type input "1"
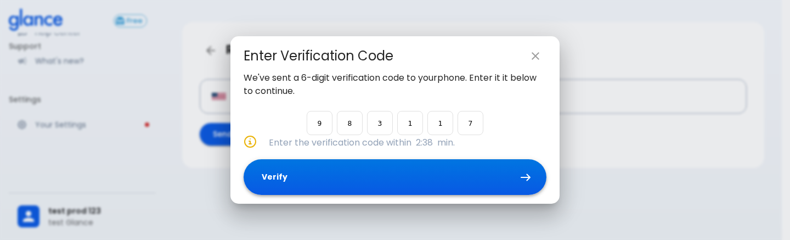
type input "7"
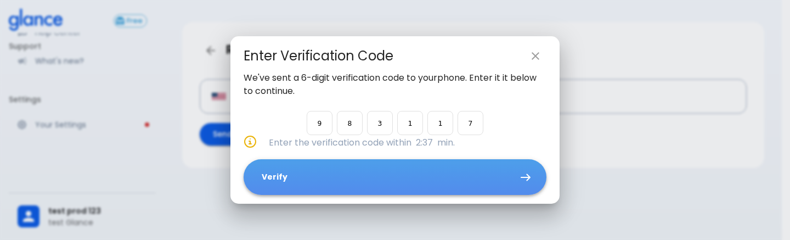
click at [369, 170] on button "Verify" at bounding box center [395, 177] width 303 height 36
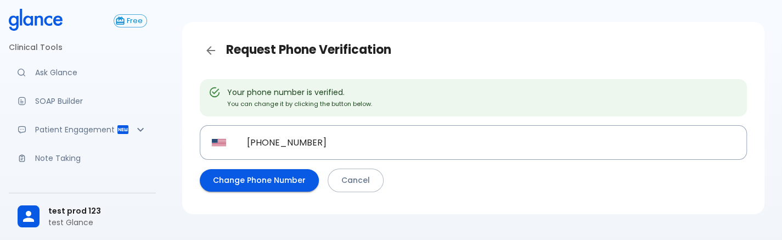
scroll to position [0, 0]
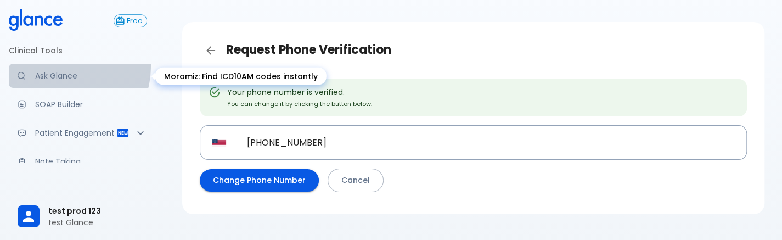
click at [61, 66] on link "Ask Glance" at bounding box center [82, 76] width 147 height 24
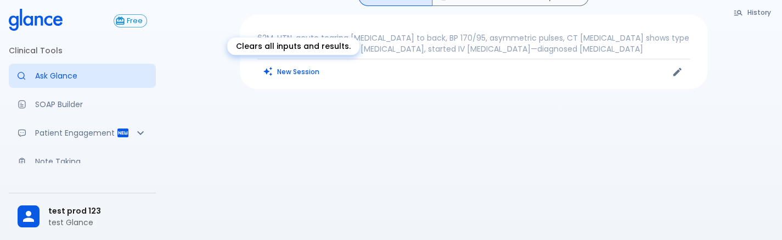
click at [295, 75] on button "New Session" at bounding box center [291, 72] width 69 height 16
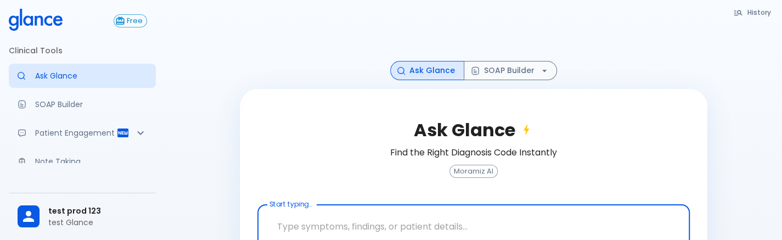
scroll to position [67, 0]
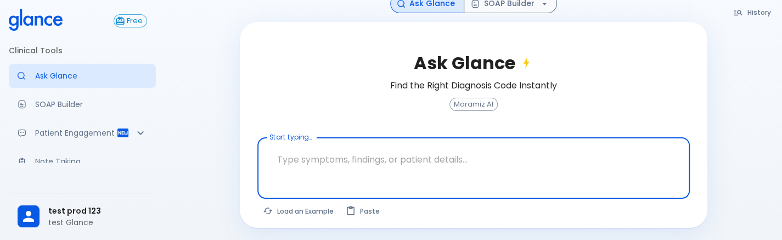
click at [363, 150] on textarea "Start typing..." at bounding box center [473, 159] width 417 height 35
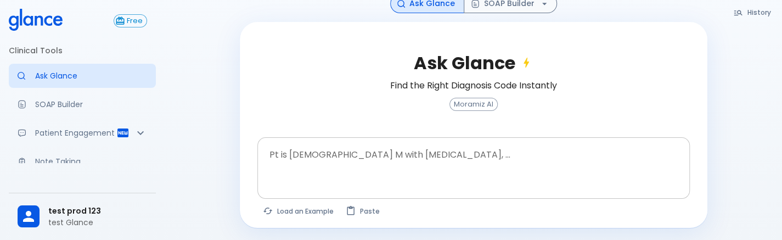
click at [359, 192] on div at bounding box center [475, 187] width 428 height 20
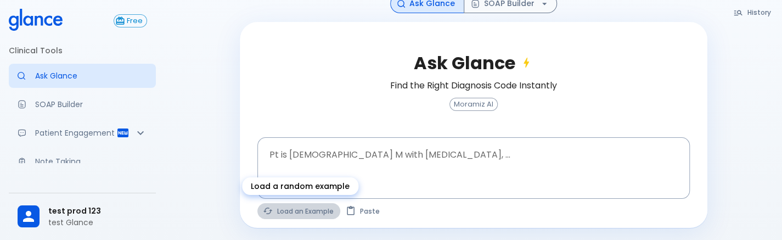
click at [307, 215] on button "Load an Example" at bounding box center [298, 211] width 83 height 16
type textarea "30F, weight loss, palpitations, heat intolerance, HR 121, goiter, TSH undetecta…"
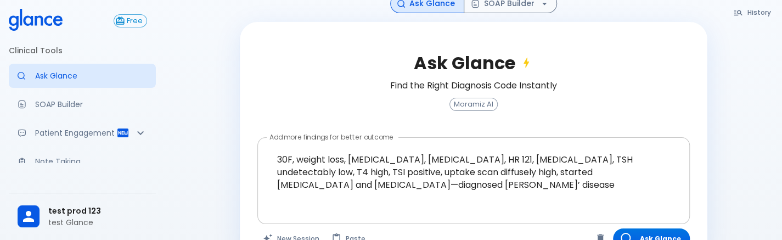
scroll to position [97, 0]
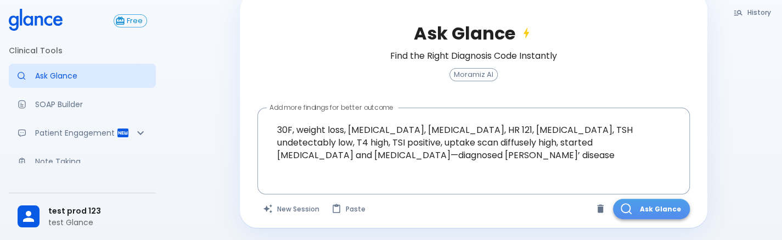
click at [654, 204] on button "Ask Glance" at bounding box center [651, 209] width 77 height 20
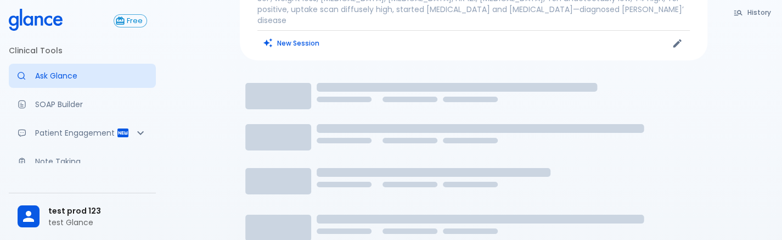
scroll to position [66, 0]
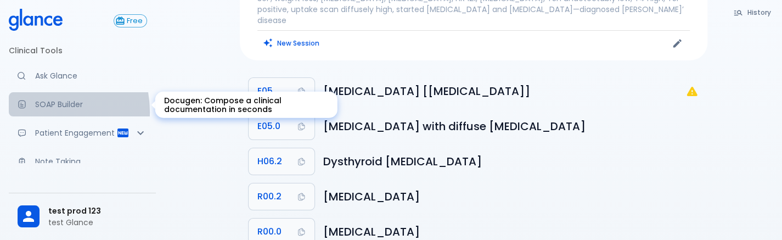
click at [40, 111] on link "SOAP Builder" at bounding box center [82, 104] width 147 height 24
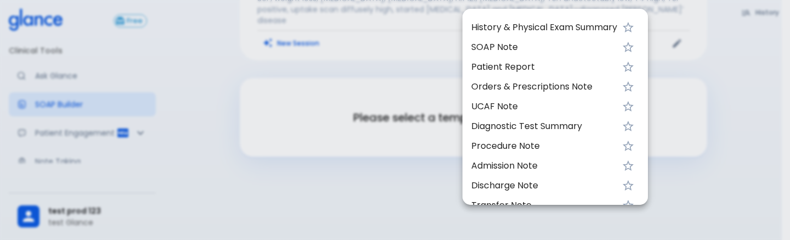
click at [538, 108] on span "UCAF Note" at bounding box center [544, 106] width 146 height 13
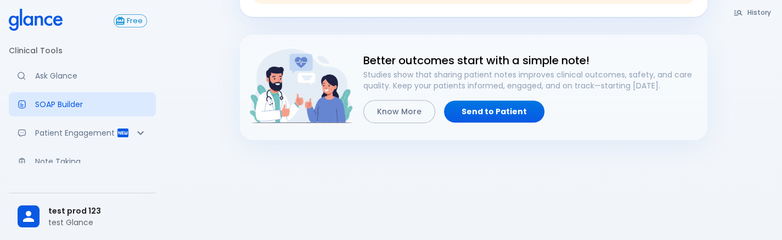
scroll to position [187, 0]
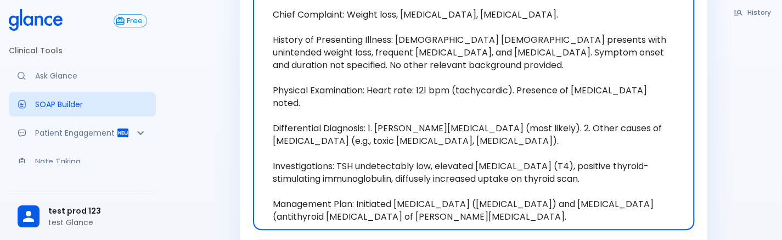
click at [500, 182] on textarea "Chief Complaint: Weight loss, palpitations, heat intolerance. History of Presen…" at bounding box center [474, 109] width 426 height 224
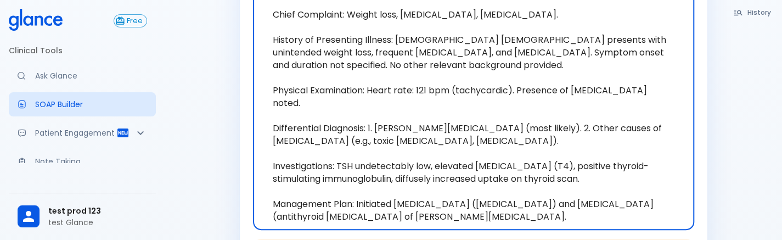
click at [500, 182] on textarea "Chief Complaint: Weight loss, palpitations, heat intolerance. History of Presen…" at bounding box center [474, 109] width 426 height 224
click at [504, 205] on textarea "Chief Complaint: Weight loss, palpitations, heat intolerance. History of Presen…" at bounding box center [474, 109] width 426 height 224
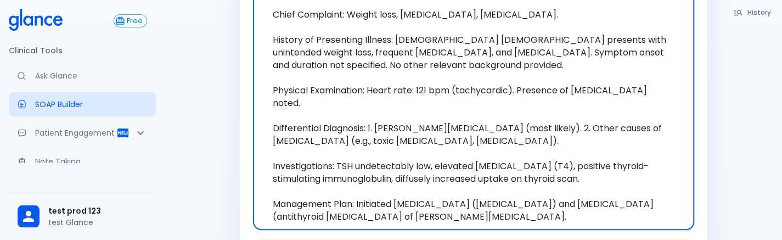
click at [504, 205] on textarea "Chief Complaint: Weight loss, palpitations, heat intolerance. History of Presen…" at bounding box center [474, 109] width 426 height 224
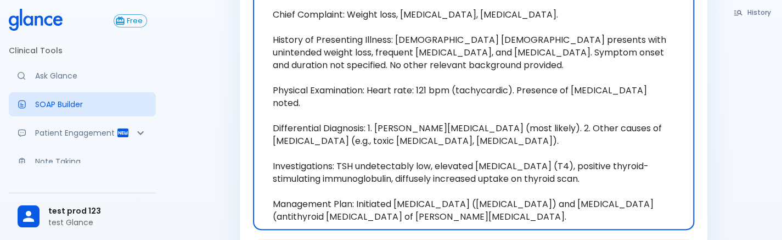
click at [504, 205] on textarea "Chief Complaint: Weight loss, palpitations, heat intolerance. History of Presen…" at bounding box center [474, 109] width 426 height 224
click at [554, 174] on textarea "Chief Complaint: Weight loss, palpitations, heat intolerance. History of Presen…" at bounding box center [474, 109] width 426 height 224
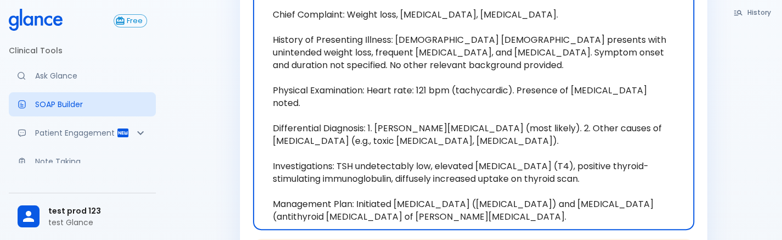
click at [554, 174] on textarea "Chief Complaint: Weight loss, palpitations, heat intolerance. History of Presen…" at bounding box center [474, 109] width 426 height 224
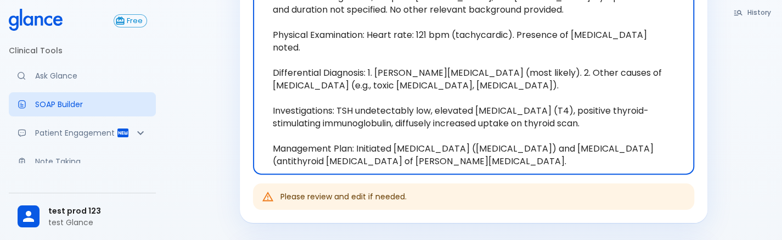
scroll to position [277, 0]
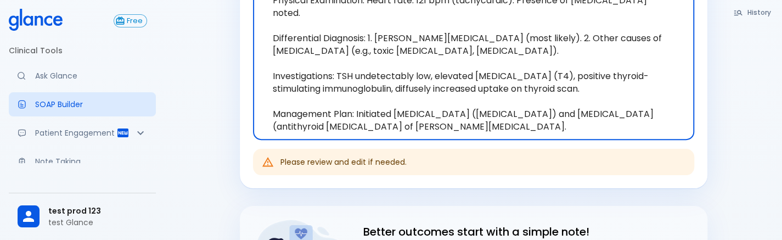
click at [415, 116] on textarea "Chief Complaint: Weight loss, palpitations, heat intolerance. History of Presen…" at bounding box center [474, 19] width 426 height 224
click at [389, 115] on textarea "Chief Complaint: Weight loss, palpitations, heat intolerance. History of Presen…" at bounding box center [474, 19] width 426 height 224
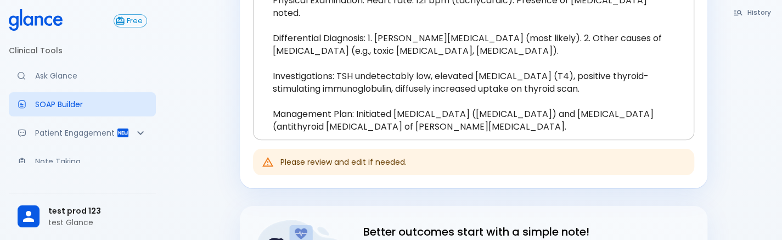
click at [540, 136] on div "Chief Complaint: Weight loss, palpitations, heat intolerance. History of Presen…" at bounding box center [473, 19] width 441 height 242
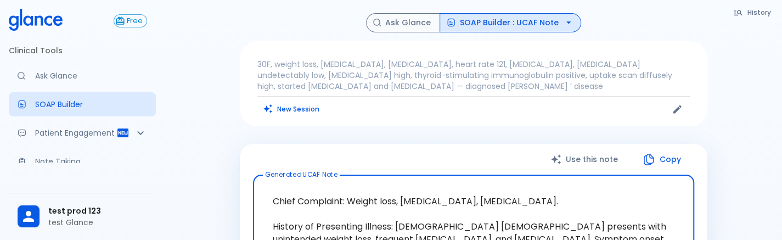
scroll to position [179, 0]
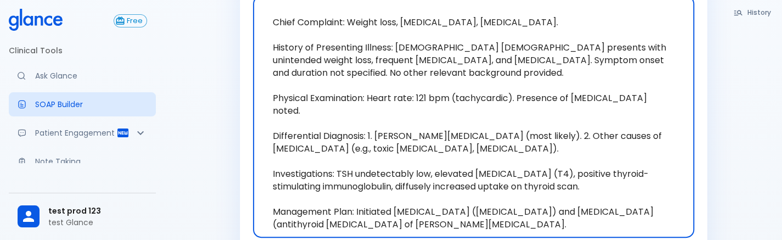
click at [540, 136] on textarea "Chief Complaint: Weight loss, palpitations, heat intolerance. History of Presen…" at bounding box center [474, 117] width 426 height 224
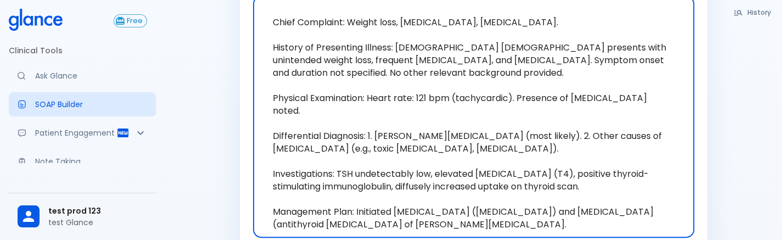
click at [540, 136] on textarea "Chief Complaint: Weight loss, palpitations, heat intolerance. History of Presen…" at bounding box center [474, 117] width 426 height 224
drag, startPoint x: 540, startPoint y: 136, endPoint x: 589, endPoint y: 156, distance: 53.6
click at [589, 156] on textarea "Chief Complaint: Weight loss, palpitations, heat intolerance. History of Presen…" at bounding box center [474, 117] width 426 height 224
click at [596, 211] on textarea "Chief Complaint: Weight loss, palpitations, heat intolerance. History of Presen…" at bounding box center [474, 117] width 426 height 224
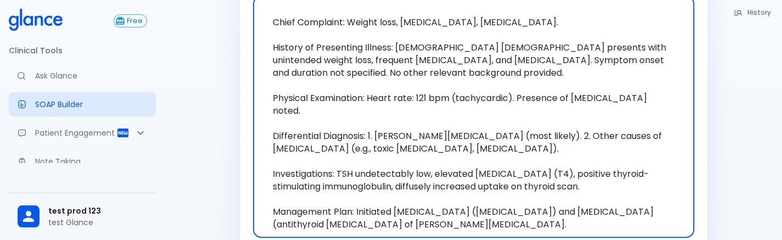
click at [596, 211] on textarea "Chief Complaint: Weight loss, palpitations, heat intolerance. History of Presen…" at bounding box center [474, 117] width 426 height 224
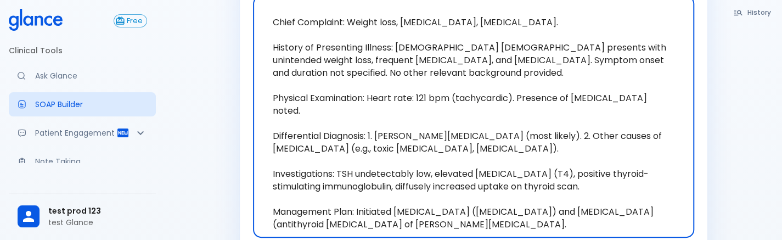
click at [572, 182] on textarea "Chief Complaint: Weight loss, palpitations, heat intolerance. History of Presen…" at bounding box center [474, 117] width 426 height 224
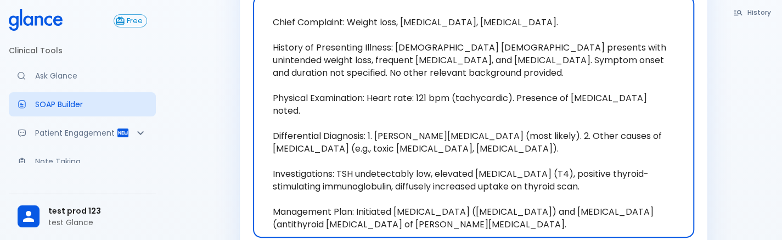
click at [572, 182] on textarea "Chief Complaint: Weight loss, palpitations, heat intolerance. History of Presen…" at bounding box center [474, 117] width 426 height 224
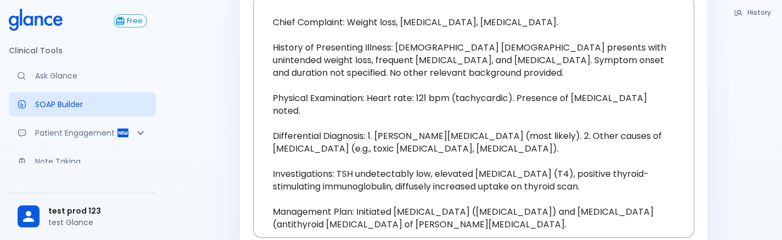
click at [753, 41] on div "History Ask Glance SOAP Builder : UCAF Note 30F, weight loss, palpitations, hea…" at bounding box center [473, 165] width 617 height 689
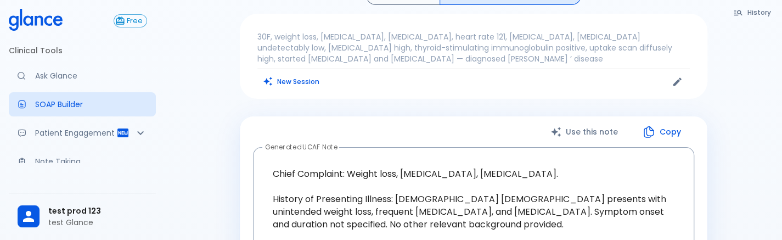
scroll to position [0, 0]
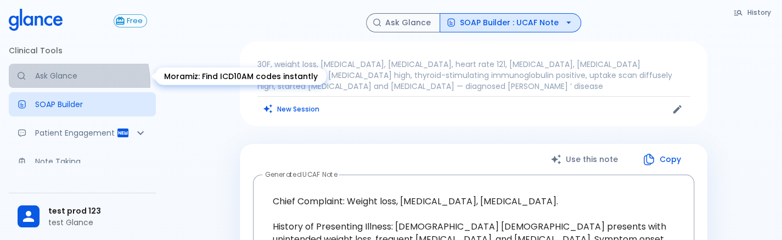
click at [72, 82] on link "Ask Glance" at bounding box center [82, 76] width 147 height 24
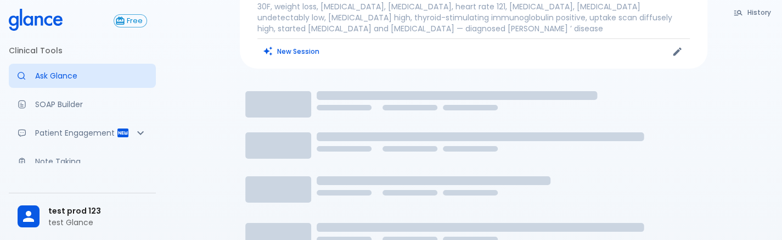
scroll to position [193, 0]
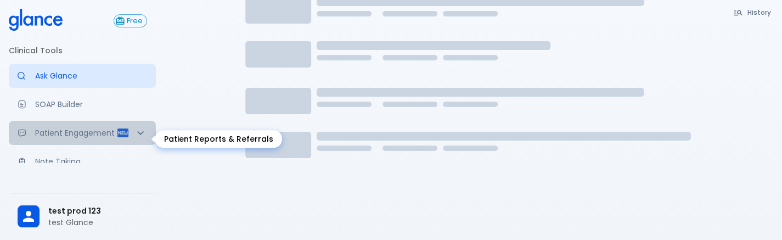
click at [91, 128] on p "Patient Engagement" at bounding box center [75, 132] width 81 height 11
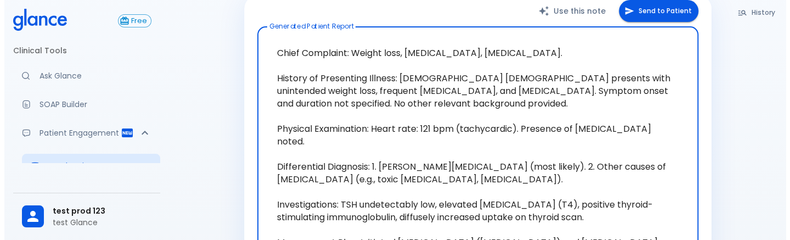
scroll to position [325, 0]
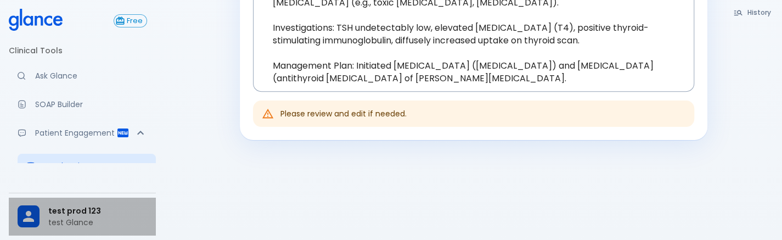
click at [74, 220] on p "test Glance" at bounding box center [97, 222] width 99 height 11
